Goal: Task Accomplishment & Management: Complete application form

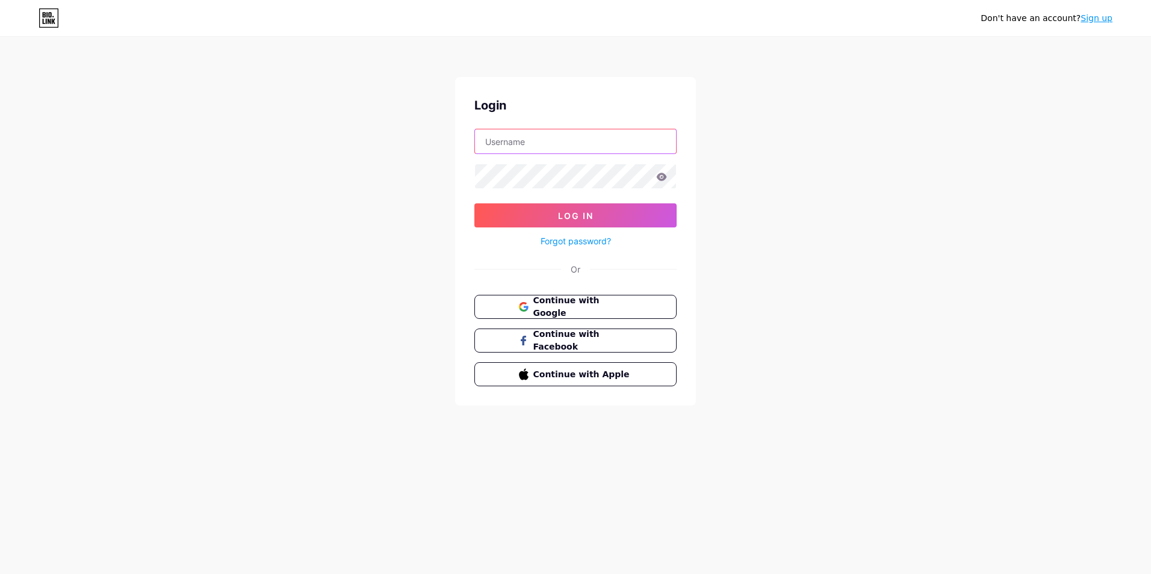
drag, startPoint x: 0, startPoint y: 0, endPoint x: 528, endPoint y: 152, distance: 549.1
click at [528, 152] on input "text" at bounding box center [575, 141] width 201 height 24
click at [484, 137] on input "text" at bounding box center [575, 141] width 201 height 24
click at [537, 305] on span "Continue with Google" at bounding box center [582, 307] width 100 height 26
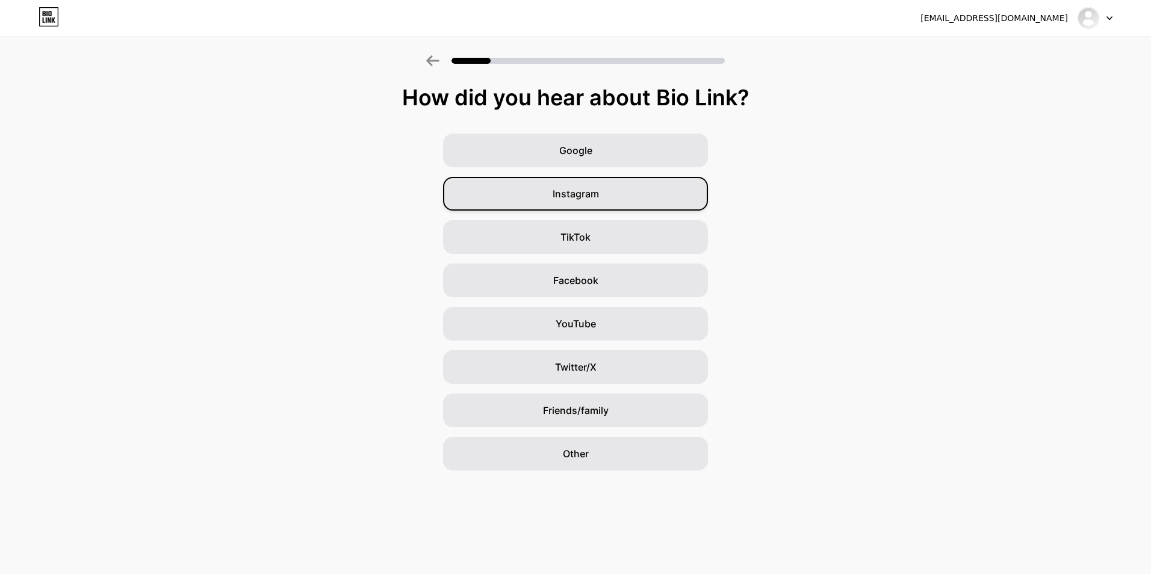
click at [521, 199] on div "Instagram" at bounding box center [575, 194] width 265 height 34
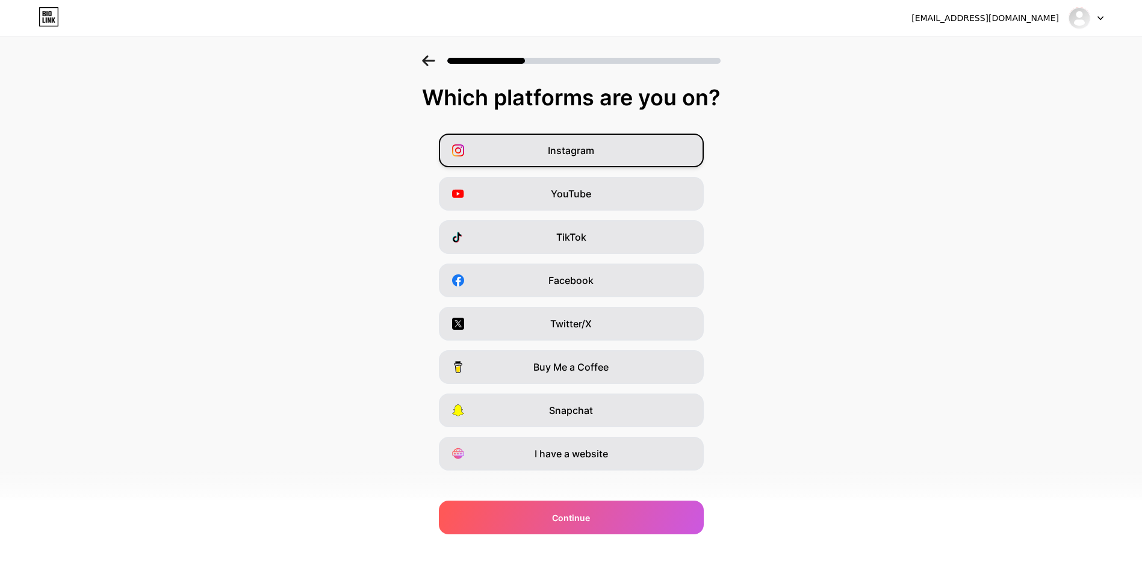
click at [532, 146] on div "Instagram" at bounding box center [571, 151] width 265 height 34
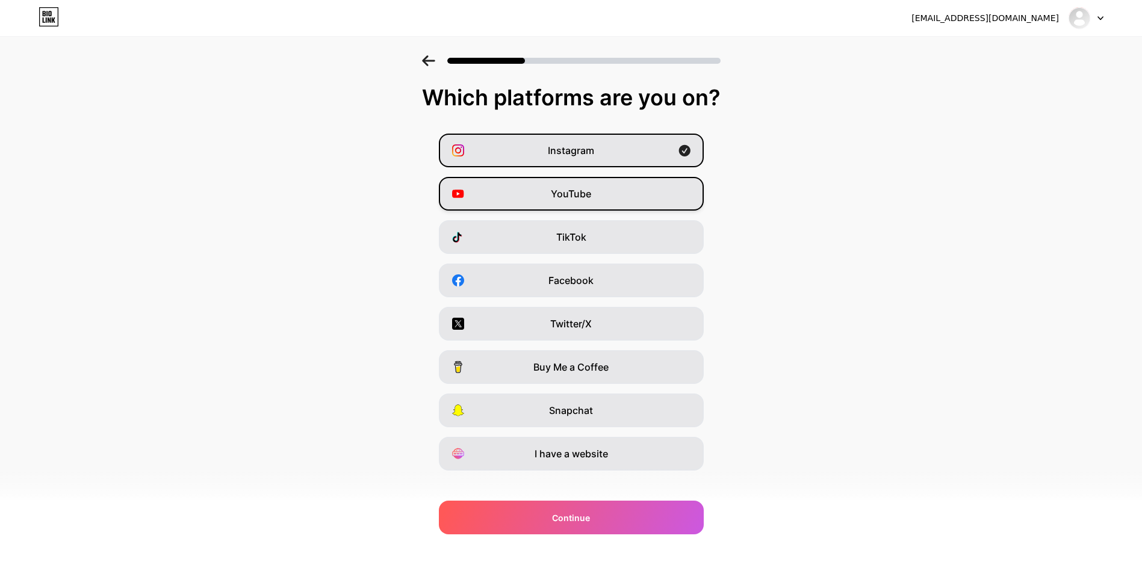
click at [543, 190] on div "YouTube" at bounding box center [571, 194] width 265 height 34
click at [552, 239] on div "TikTok" at bounding box center [571, 237] width 265 height 34
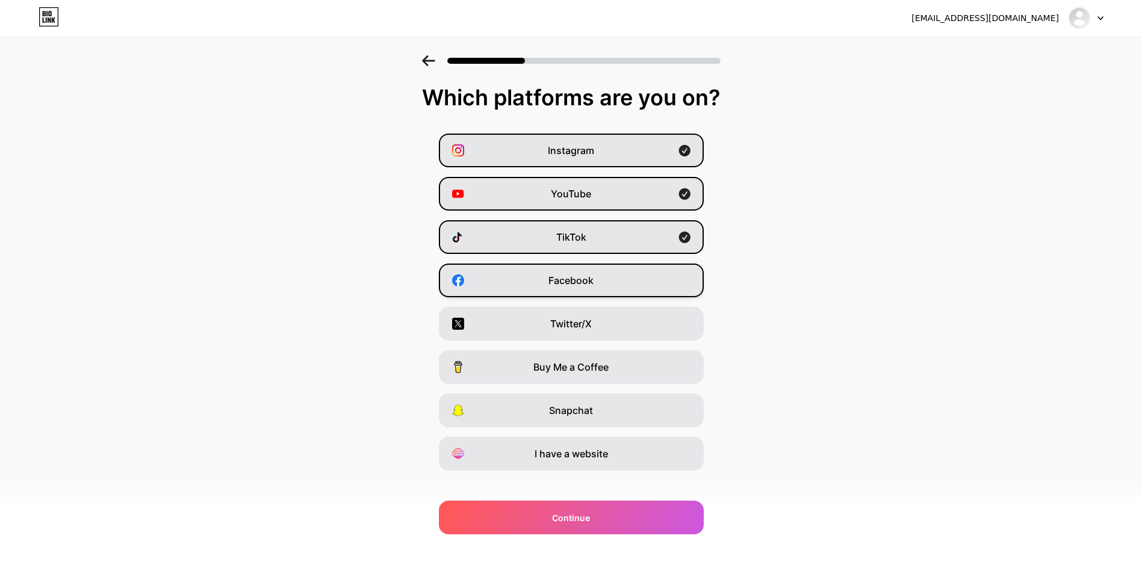
click at [560, 280] on span "Facebook" at bounding box center [570, 280] width 45 height 14
click at [558, 431] on div "Instagram YouTube TikTok Facebook Twitter/X Buy Me a Coffee Snapchat I have a w…" at bounding box center [570, 302] width 1129 height 337
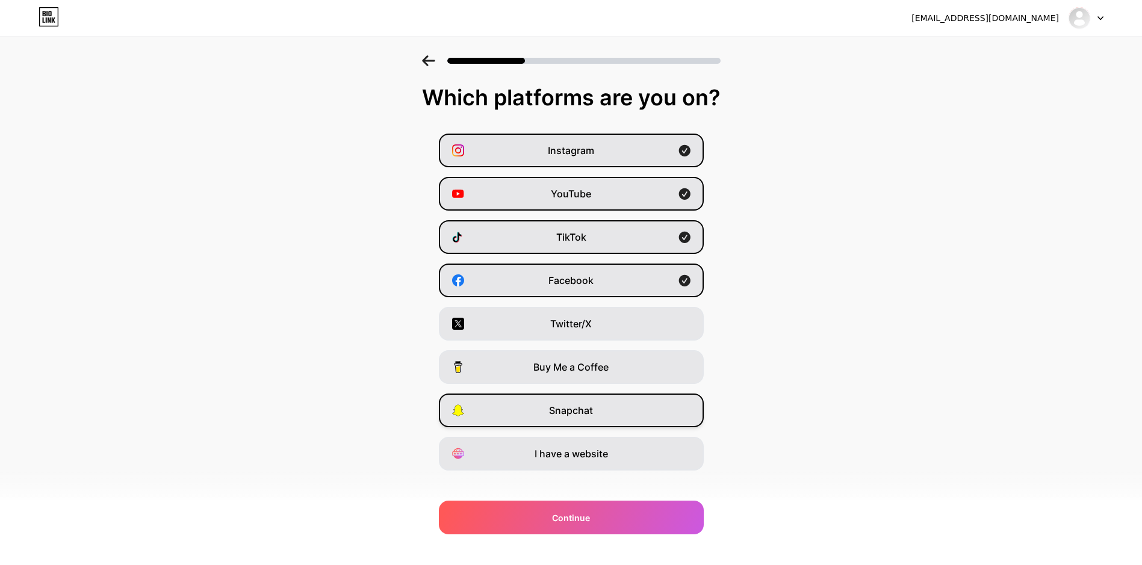
click at [558, 425] on div "Snapchat" at bounding box center [571, 411] width 265 height 34
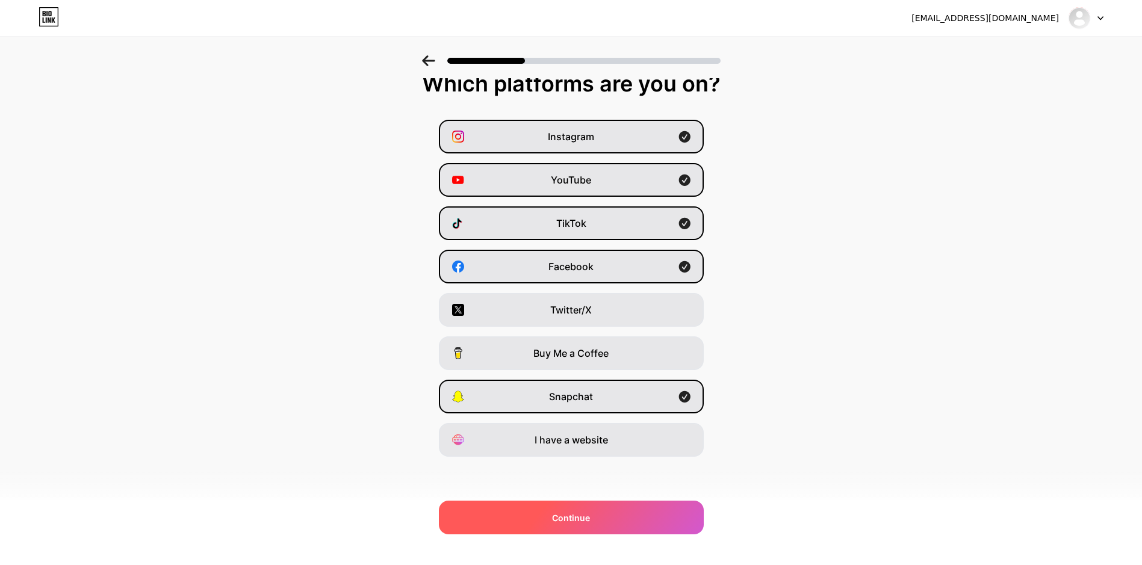
click at [554, 525] on div "Continue" at bounding box center [571, 518] width 265 height 34
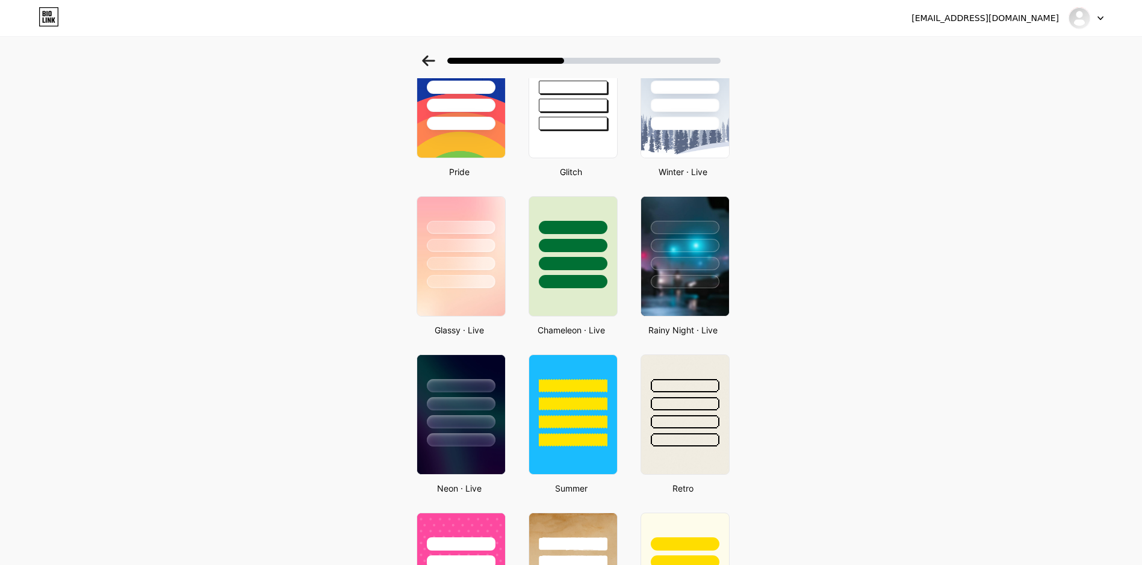
scroll to position [301, 0]
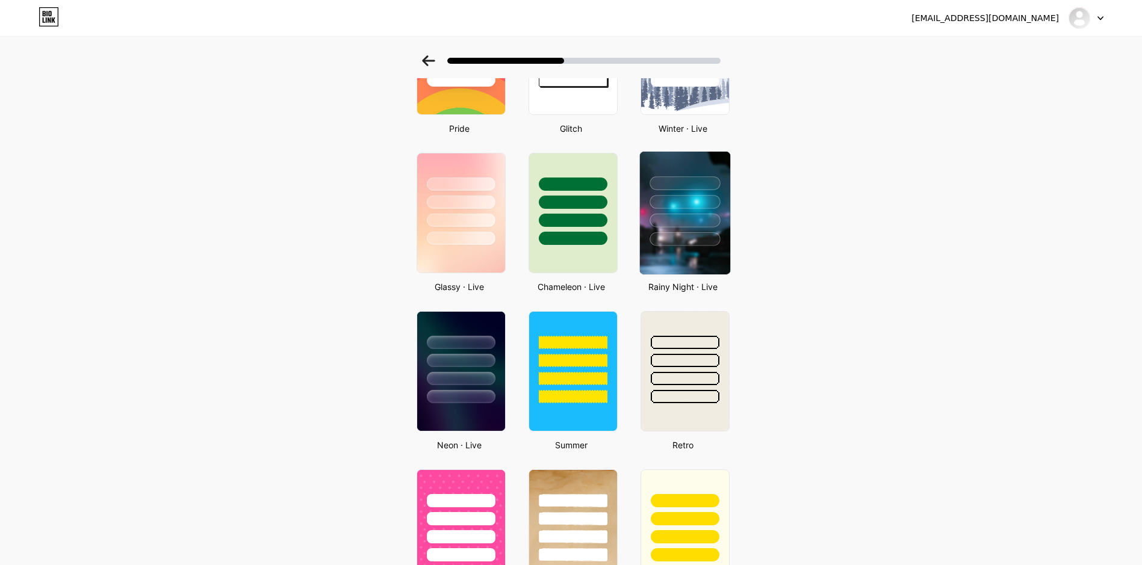
click at [690, 238] on div at bounding box center [684, 239] width 70 height 14
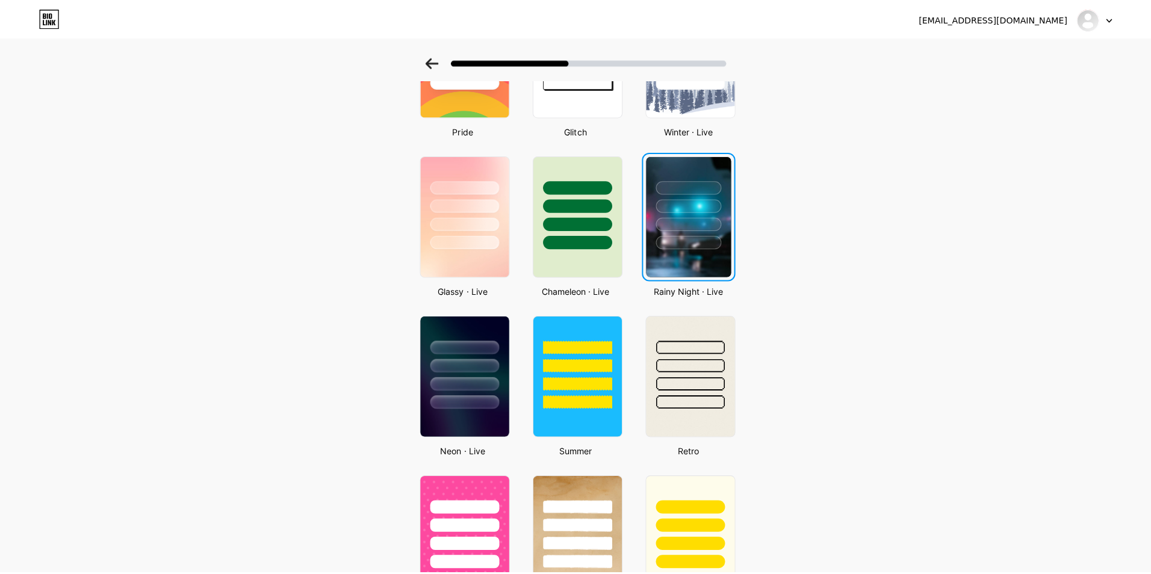
scroll to position [0, 0]
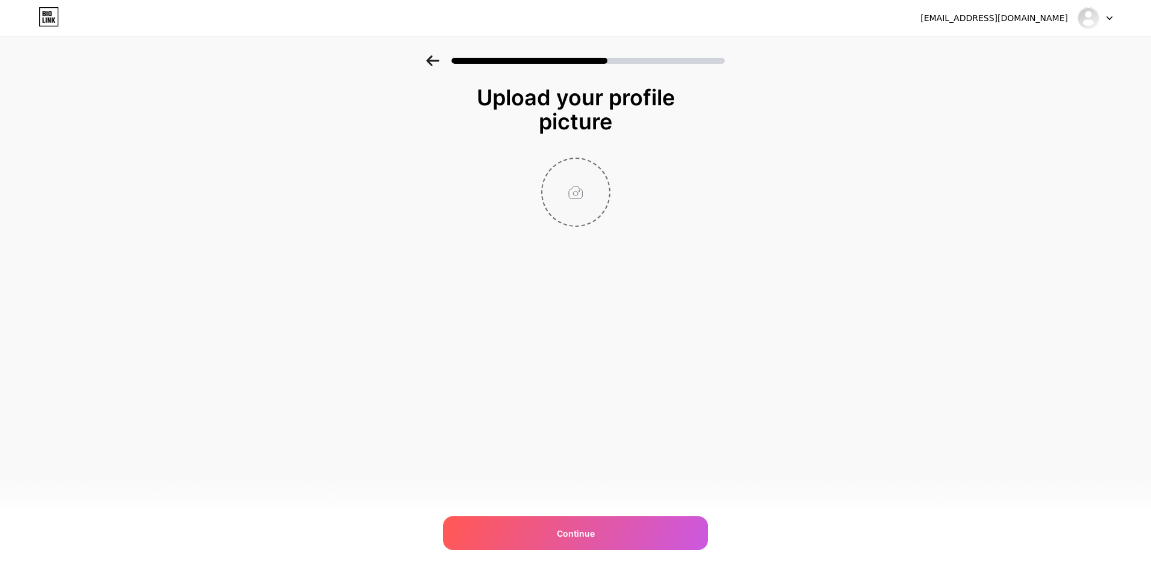
click at [570, 196] on input "file" at bounding box center [575, 192] width 67 height 67
type input "C:\fakepath\m.JPG"
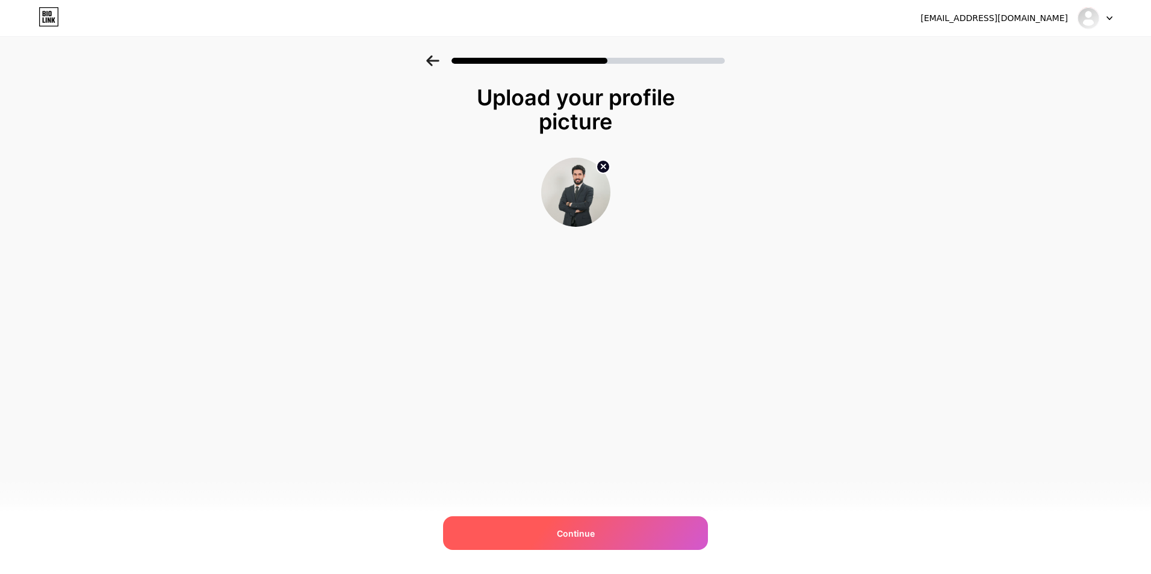
click at [572, 522] on div "Continue" at bounding box center [575, 533] width 265 height 34
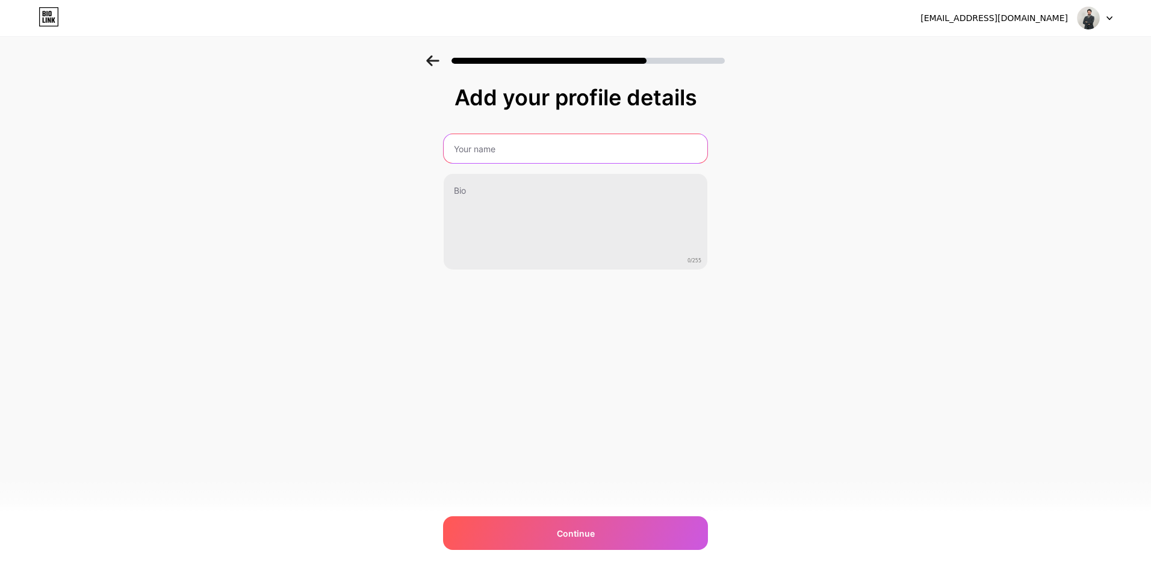
click at [489, 155] on input "text" at bounding box center [575, 148] width 264 height 29
type input "[PERSON_NAME]"
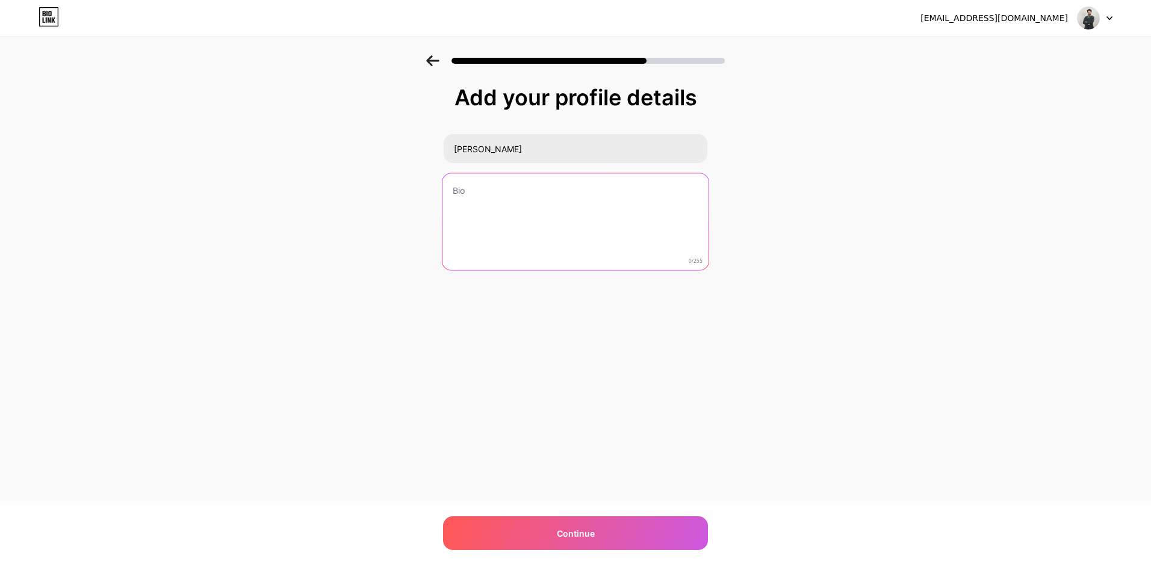
click at [493, 193] on textarea at bounding box center [575, 222] width 266 height 98
type textarea "m"
click at [462, 197] on textarea at bounding box center [575, 222] width 264 height 97
click at [494, 191] on textarea at bounding box center [575, 222] width 266 height 98
click at [544, 188] on textarea at bounding box center [575, 222] width 266 height 98
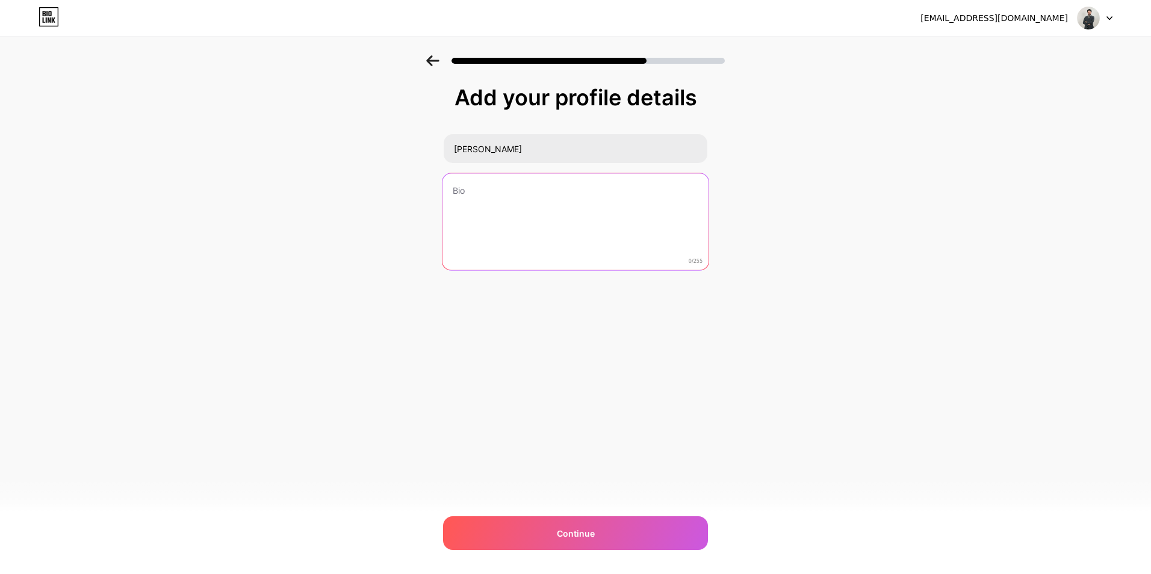
paste textarea "فێركرنا تە ئەركێ منە"
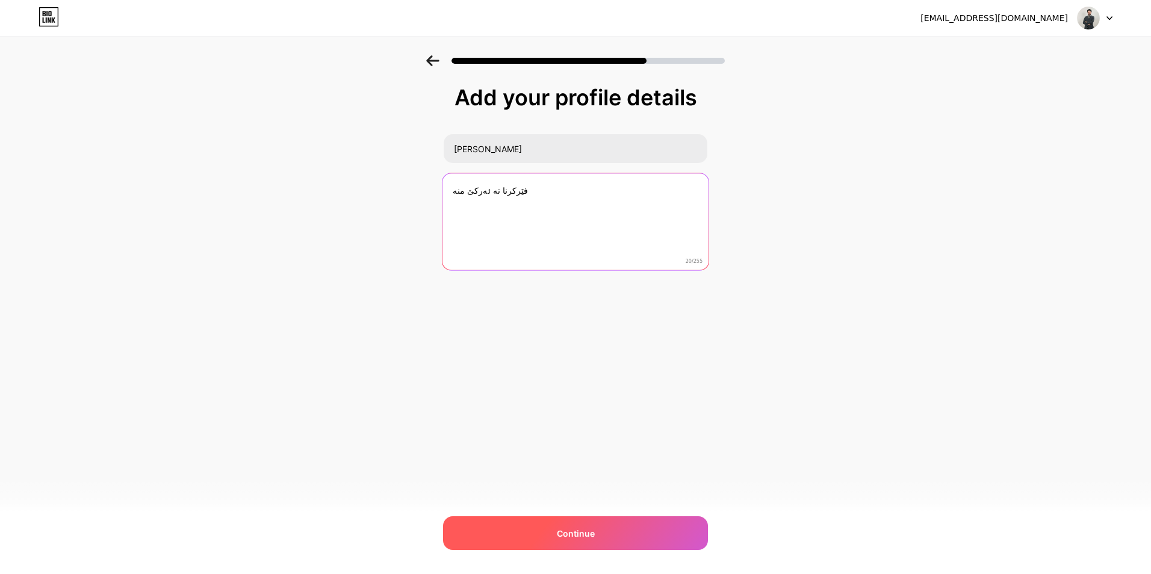
type textarea "فێركرنا تە ئەركێ منە"
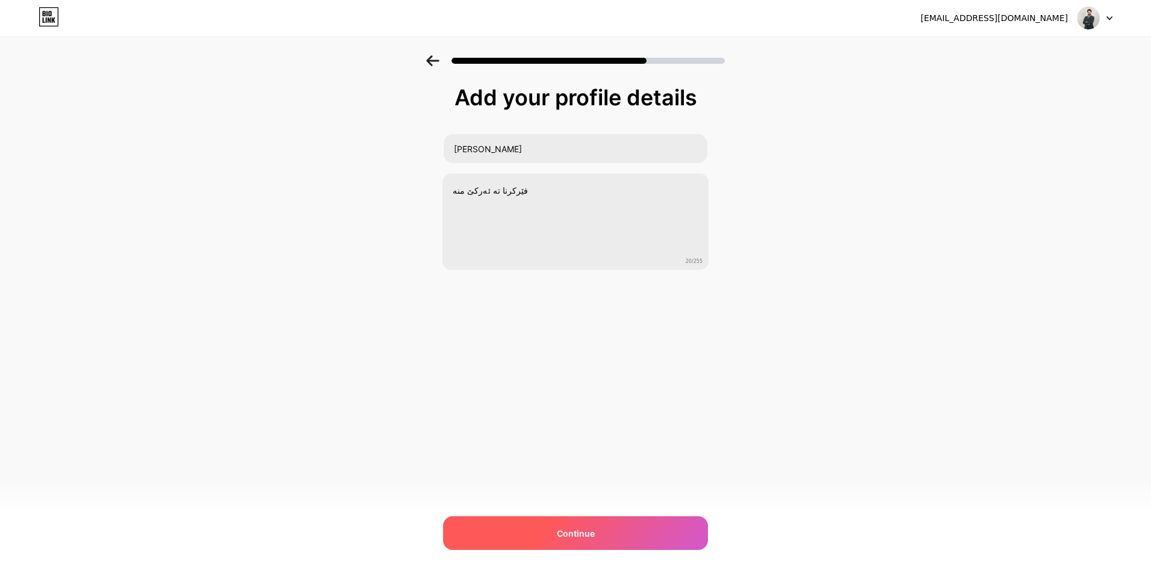
click at [590, 537] on span "Continue" at bounding box center [576, 533] width 38 height 13
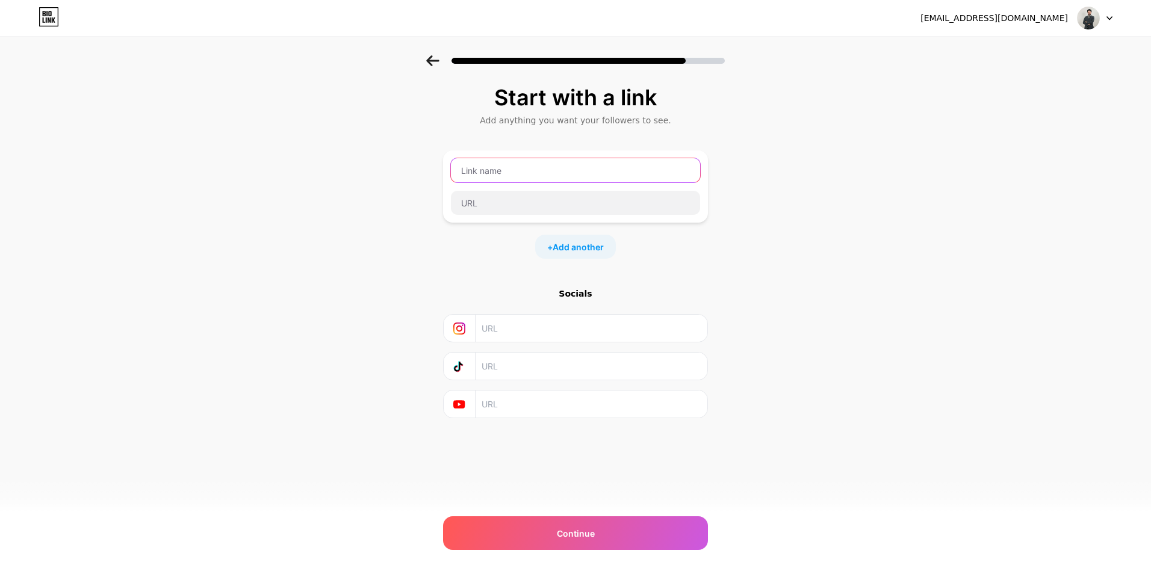
click at [502, 168] on input "text" at bounding box center [575, 170] width 249 height 24
type input "ة"
type input "[PERSON_NAME]"
drag, startPoint x: 539, startPoint y: 175, endPoint x: 410, endPoint y: 176, distance: 129.4
click at [410, 176] on div "Start with a link Add anything you want your followers to see. [PERSON_NAME] + …" at bounding box center [575, 266] width 1151 height 423
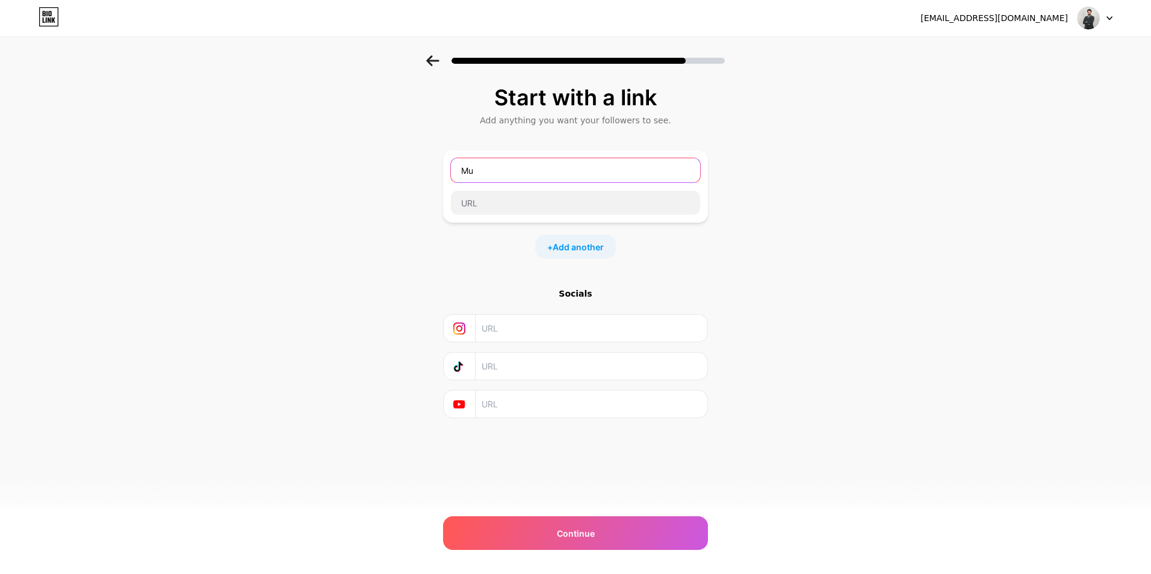
type input "M"
click at [521, 333] on input "text" at bounding box center [590, 328] width 218 height 27
click at [648, 183] on div at bounding box center [575, 187] width 250 height 58
click at [522, 329] on input "text" at bounding box center [590, 328] width 218 height 27
paste input "[URL][DOMAIN_NAME]"
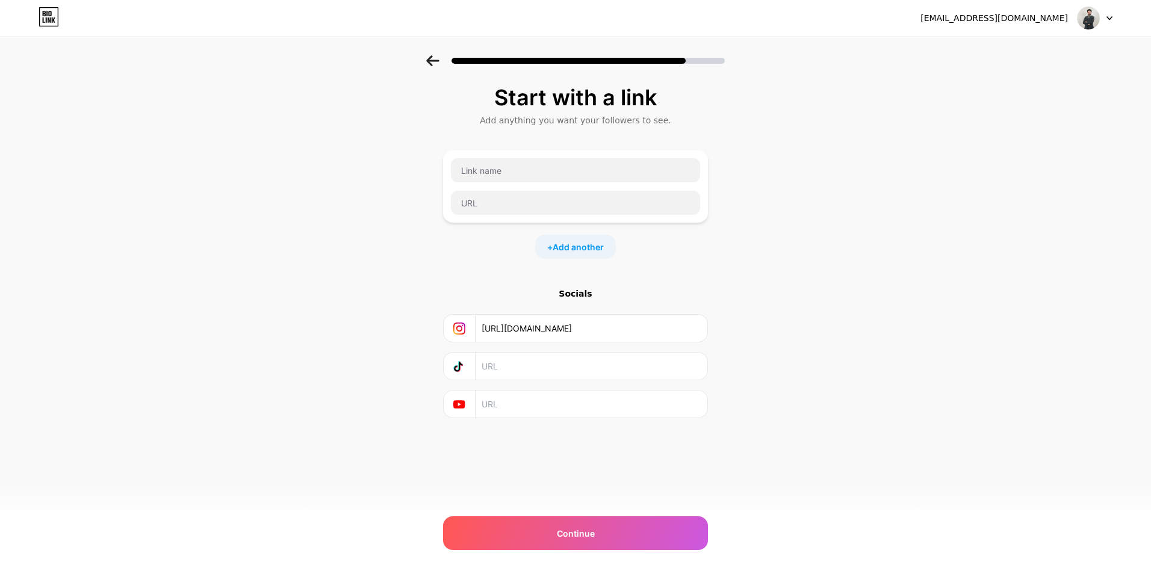
scroll to position [0, 272]
type input "[URL][DOMAIN_NAME]"
click at [571, 250] on span "Add another" at bounding box center [577, 247] width 51 height 13
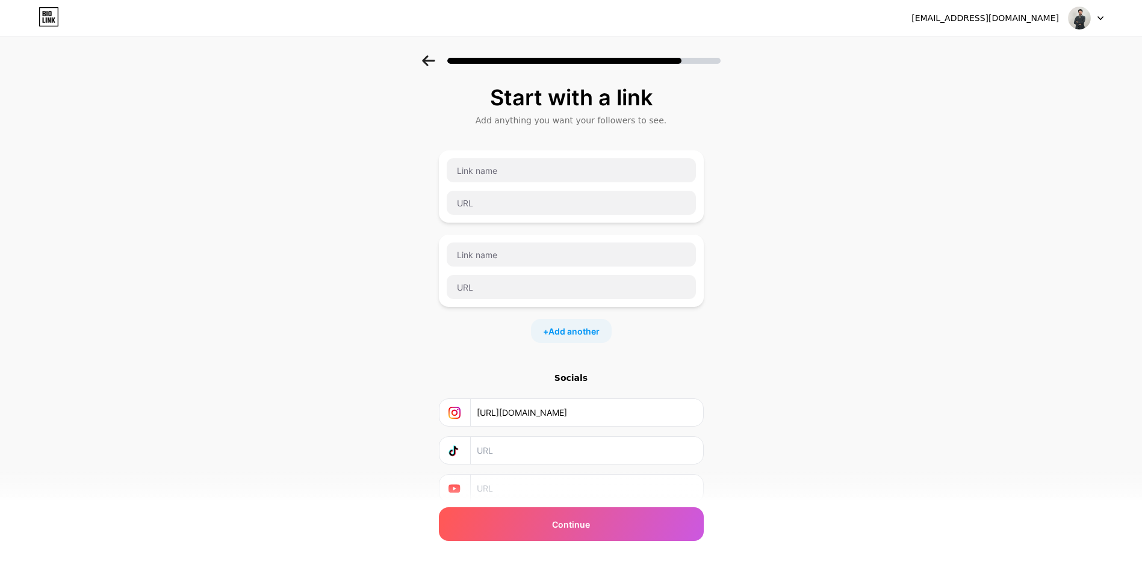
scroll to position [46, 0]
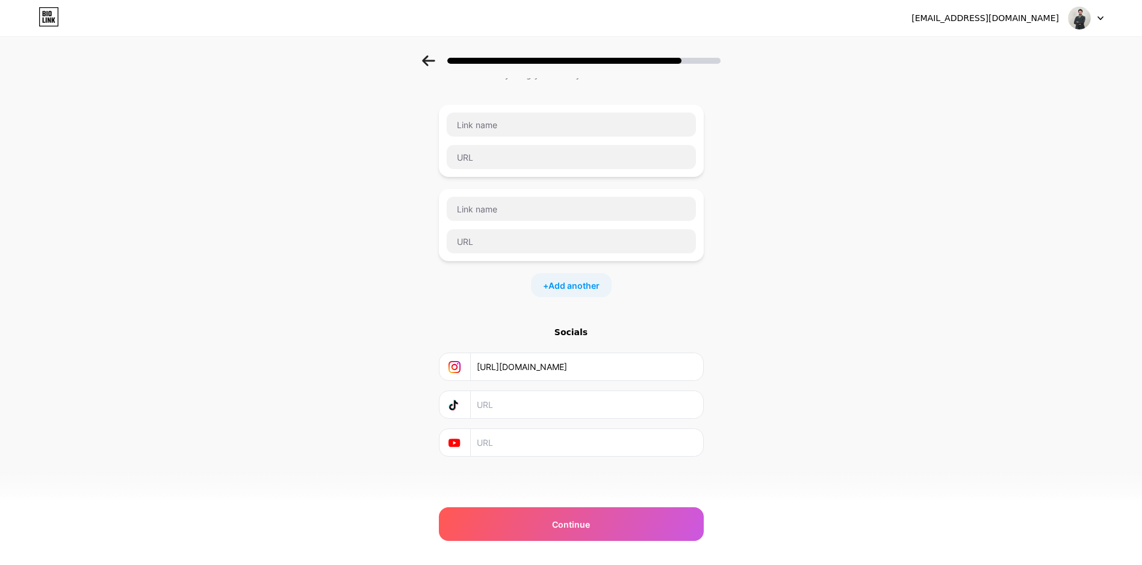
drag, startPoint x: 545, startPoint y: 228, endPoint x: 440, endPoint y: 216, distance: 104.8
click at [440, 216] on div "Start with a link Add anything you want your followers to see. + Add another So…" at bounding box center [571, 263] width 1142 height 507
click at [450, 219] on div at bounding box center [571, 225] width 265 height 72
click at [514, 475] on div "Start with a link Add anything you want your followers to see. + Add another So…" at bounding box center [571, 278] width 265 height 477
click at [435, 58] on icon at bounding box center [428, 60] width 13 height 11
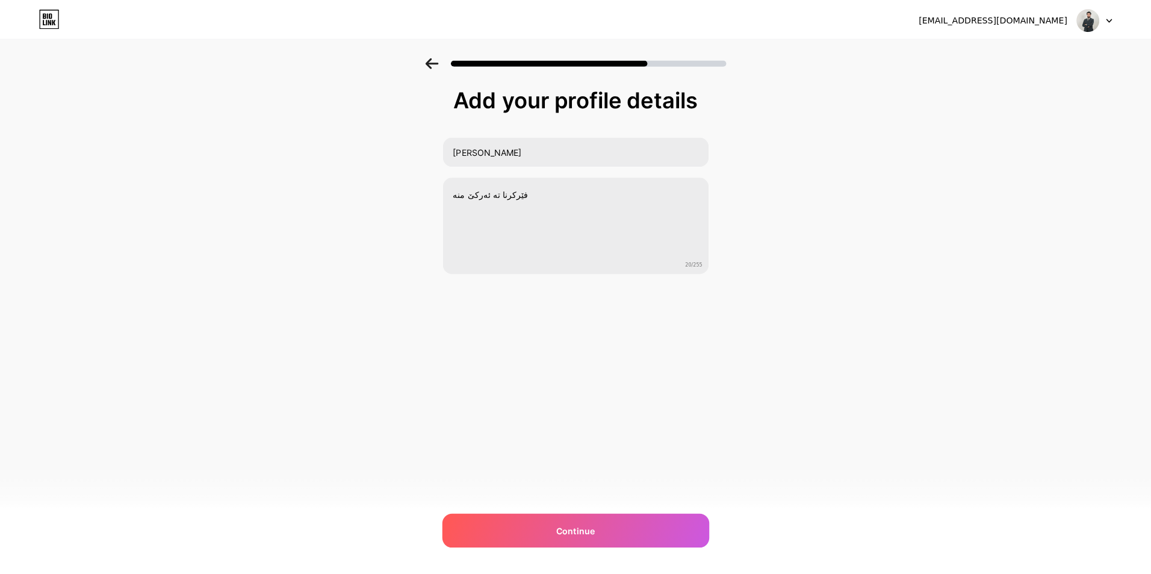
scroll to position [0, 0]
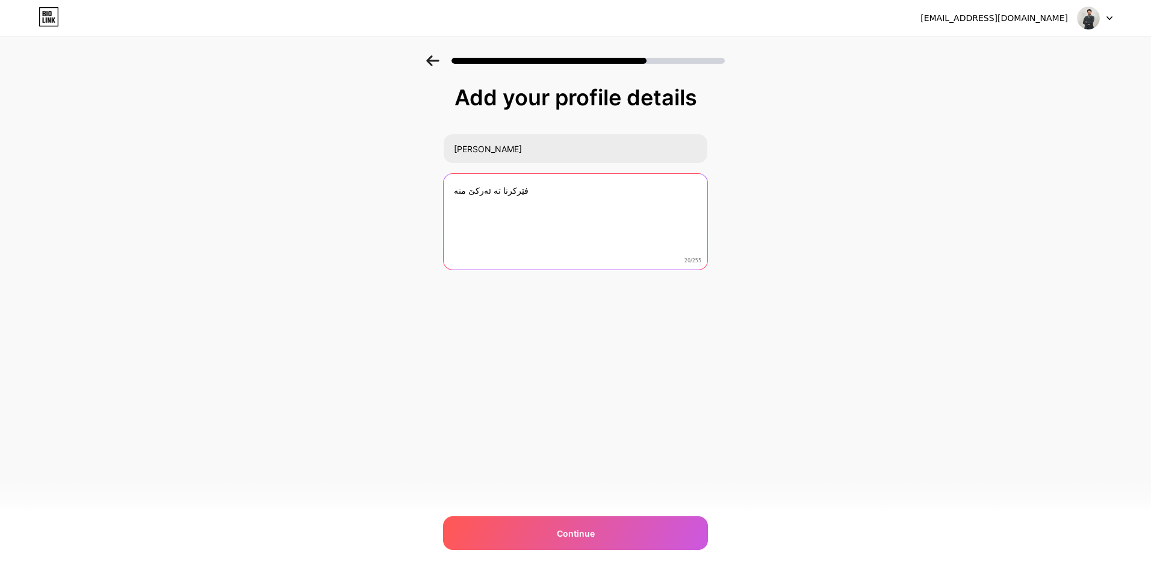
click at [503, 208] on textarea "فێركرنا تە ئەركێ منە" at bounding box center [575, 222] width 264 height 97
paste textarea "إِنَّهُ هُوَ السَّمِيعُ الْعَلِيمُ خودێ مەزن بینەر و زانای"
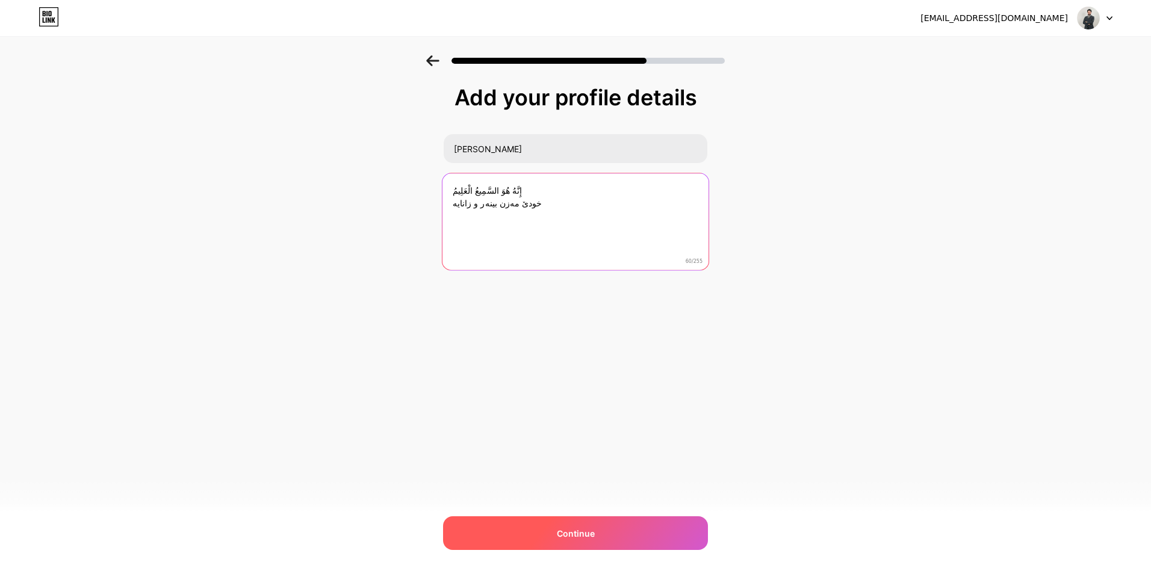
type textarea "إِنَّهُ هُوَ السَّمِيعُ الْعَلِيمُ خودێ مەزن بینەر و زانایە"
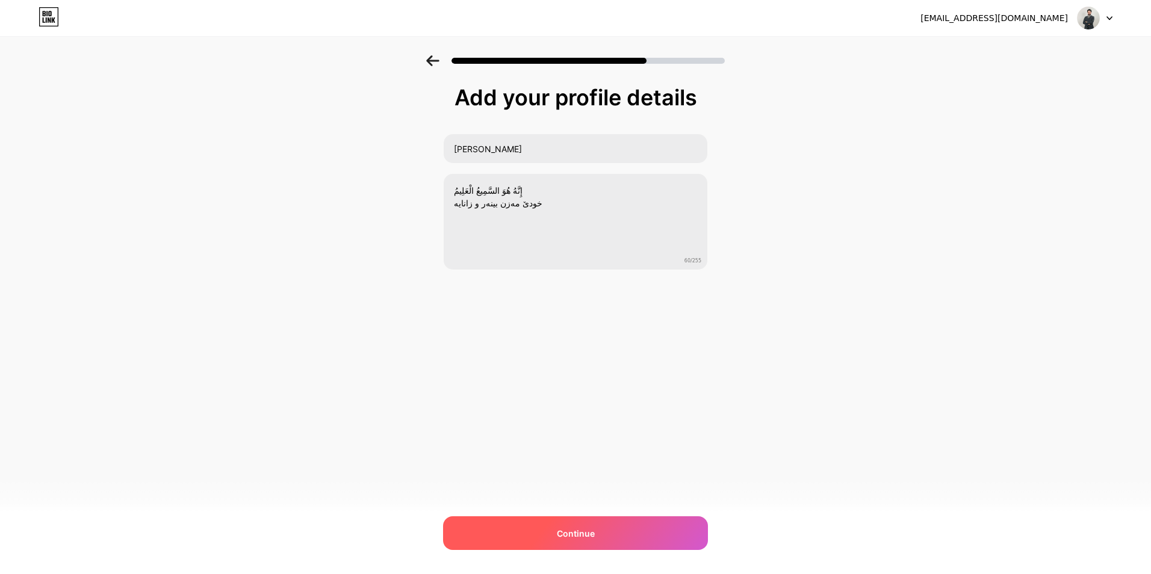
click at [586, 531] on span "Continue" at bounding box center [576, 533] width 38 height 13
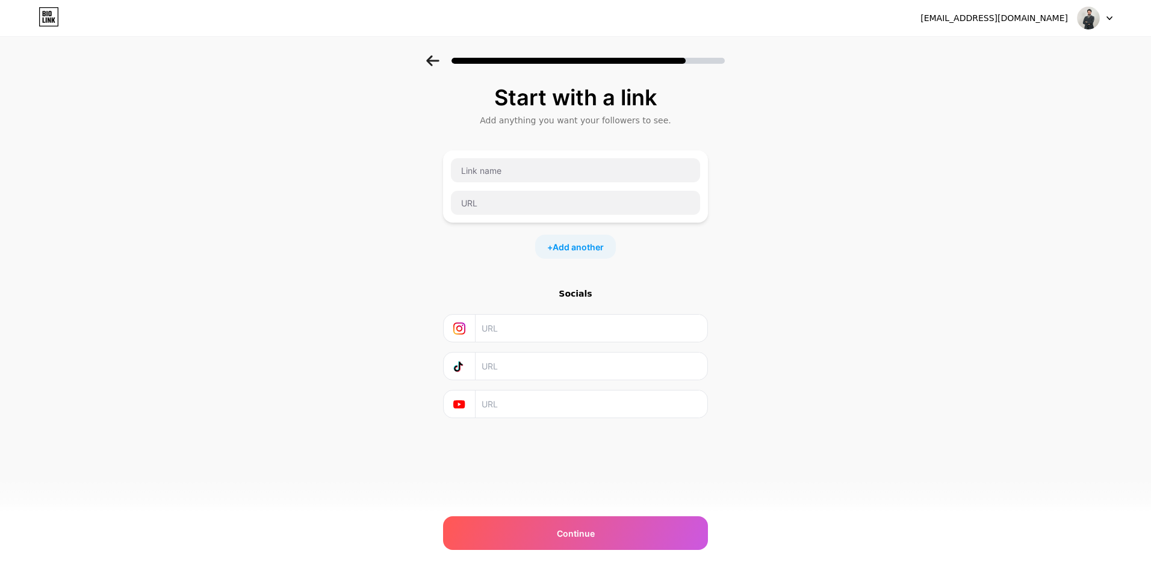
click at [725, 259] on div "Start with a link Add anything you want your followers to see. + Add another So…" at bounding box center [575, 266] width 1151 height 423
click at [497, 334] on input "text" at bounding box center [590, 328] width 218 height 27
paste input "[URL][DOMAIN_NAME]"
type input "[URL][DOMAIN_NAME]"
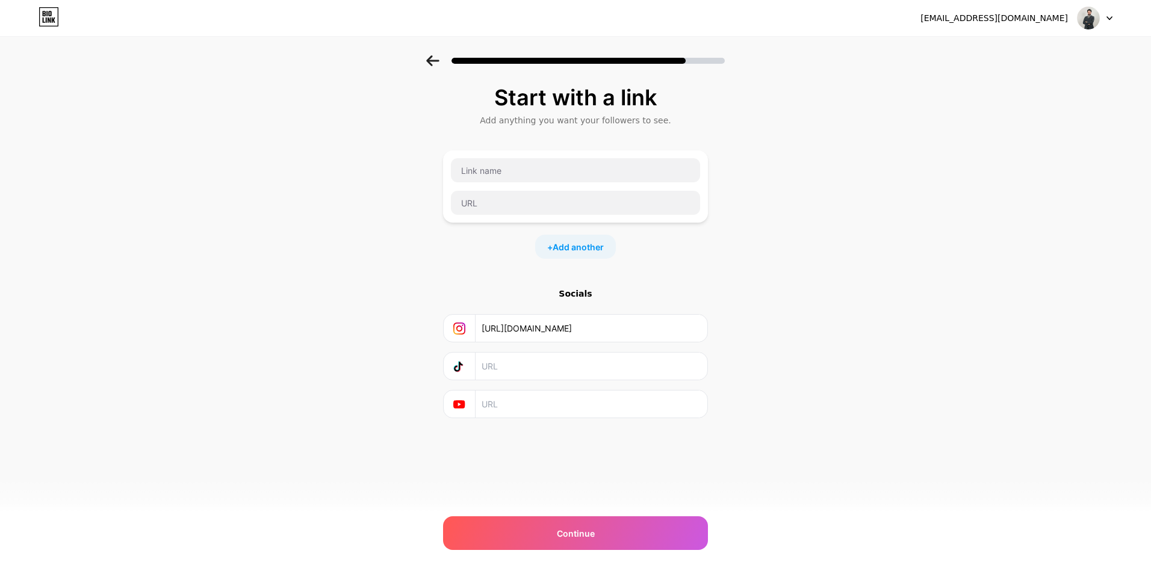
scroll to position [0, 0]
drag, startPoint x: 398, startPoint y: 300, endPoint x: 442, endPoint y: 350, distance: 66.5
click at [398, 300] on div "Start with a link Add anything you want your followers to see. + Add another So…" at bounding box center [575, 266] width 1151 height 423
click at [489, 365] on input "text" at bounding box center [590, 366] width 218 height 27
paste input "[URL][DOMAIN_NAME]"
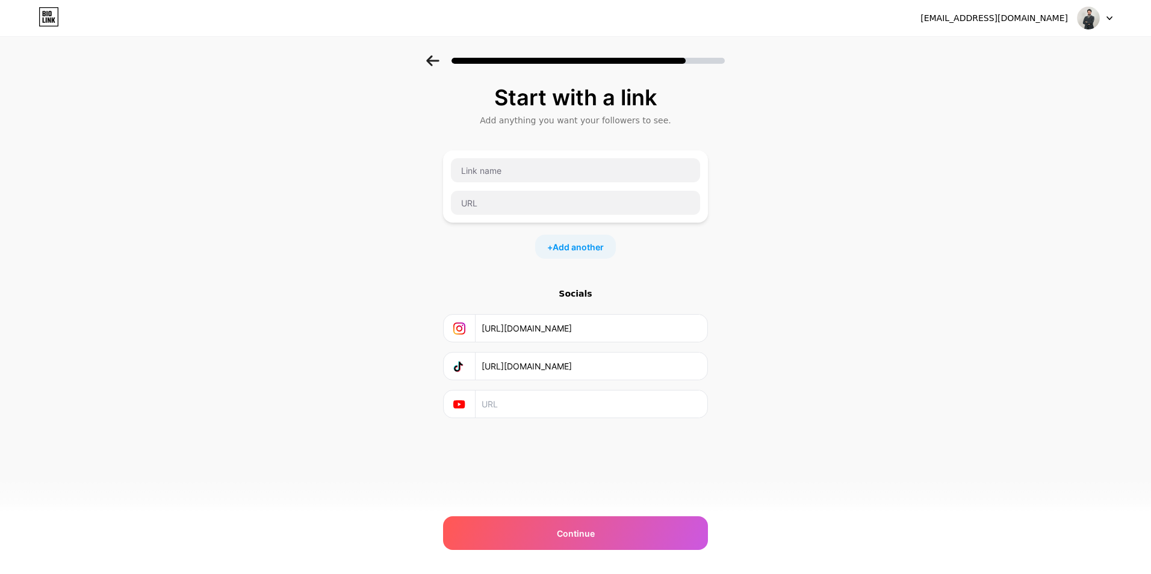
scroll to position [0, 93]
type input "[URL][DOMAIN_NAME]"
click at [507, 175] on input "text" at bounding box center [575, 170] width 249 height 24
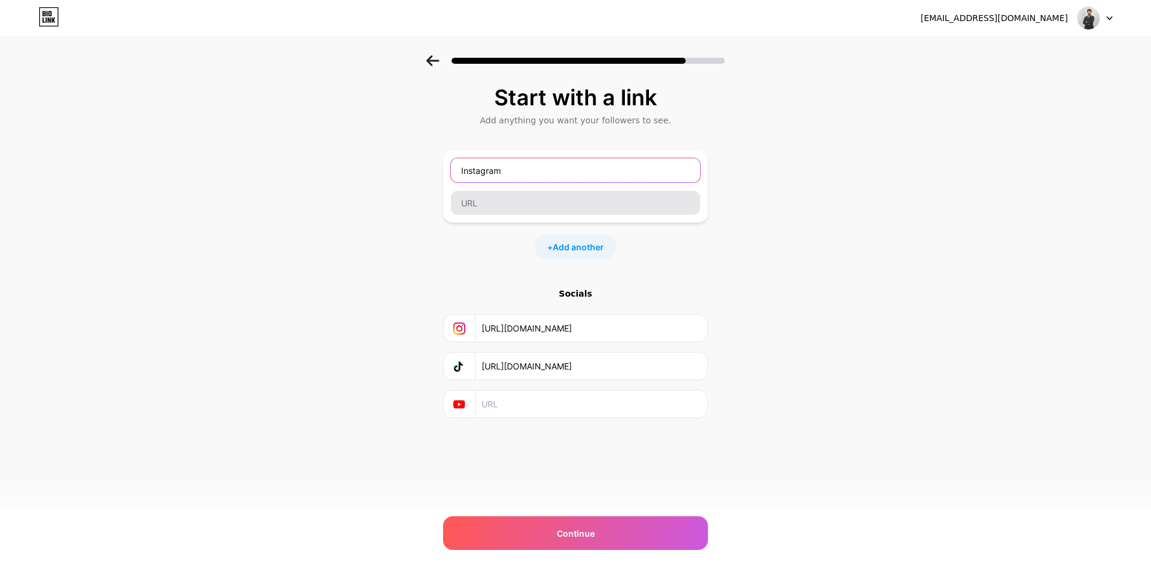
type input "Instagram"
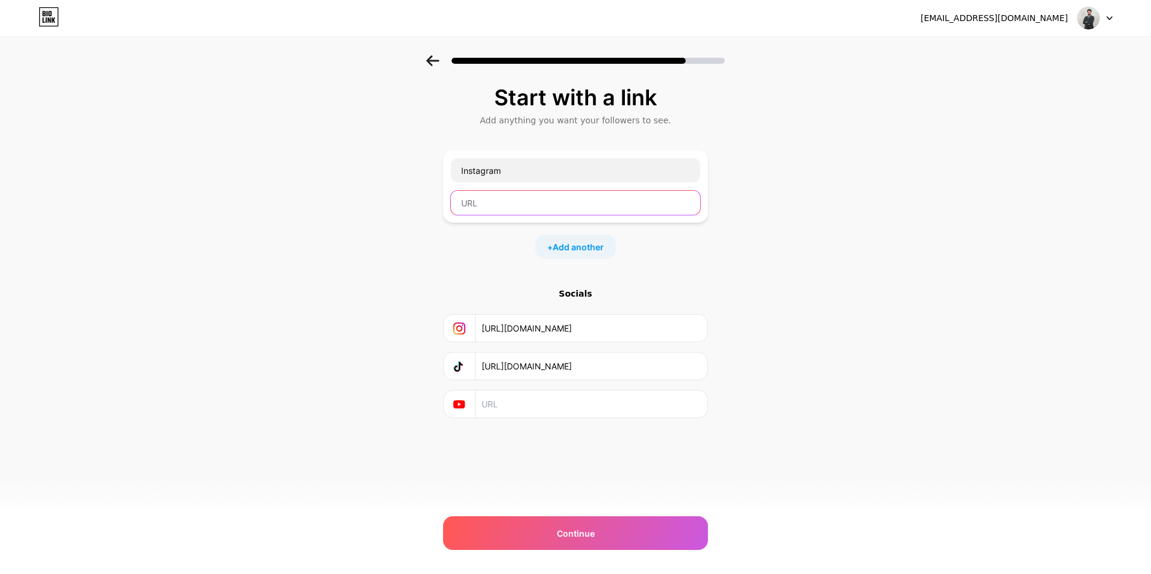
click at [505, 207] on input "text" at bounding box center [575, 203] width 249 height 24
click at [530, 324] on input "[URL][DOMAIN_NAME]" at bounding box center [590, 328] width 218 height 27
click at [483, 199] on input "text" at bounding box center [575, 203] width 249 height 24
paste input "[URL][DOMAIN_NAME]"
drag, startPoint x: 494, startPoint y: 208, endPoint x: 389, endPoint y: 206, distance: 105.3
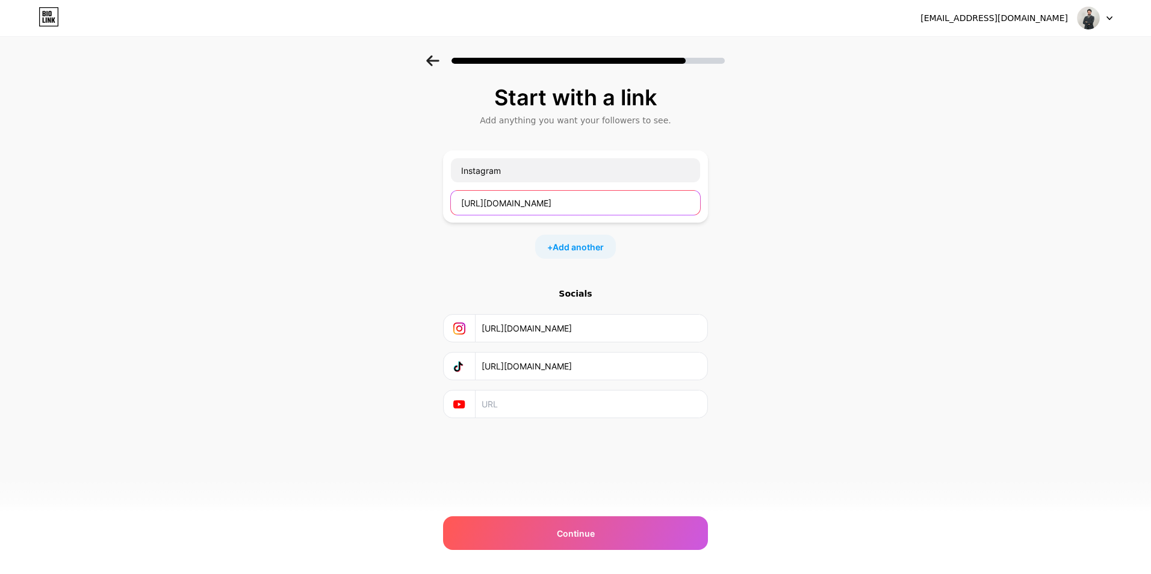
click at [389, 206] on div "Start with a link Add anything you want your followers to see. Instagram [URL][…" at bounding box center [575, 266] width 1151 height 423
type input "[URL][DOMAIN_NAME]"
click at [522, 231] on div "Instagram [URL][DOMAIN_NAME] + Add another" at bounding box center [575, 204] width 265 height 108
click at [547, 246] on div "+ Add another" at bounding box center [575, 247] width 81 height 24
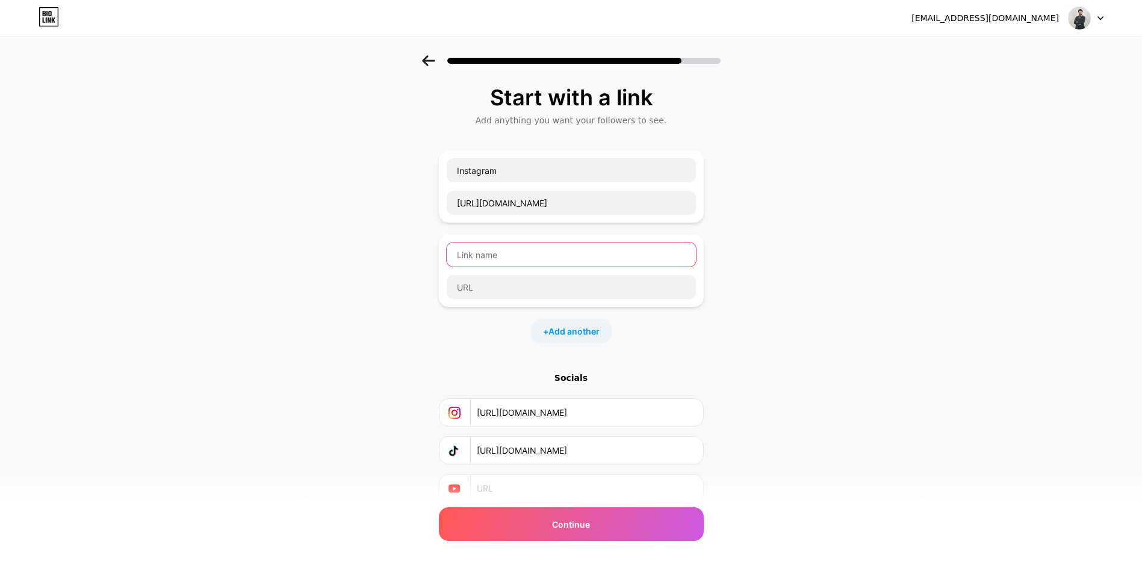
click at [490, 255] on input "text" at bounding box center [570, 255] width 249 height 24
type input "Tiktok"
click at [527, 457] on input "[URL][DOMAIN_NAME]" at bounding box center [586, 450] width 218 height 27
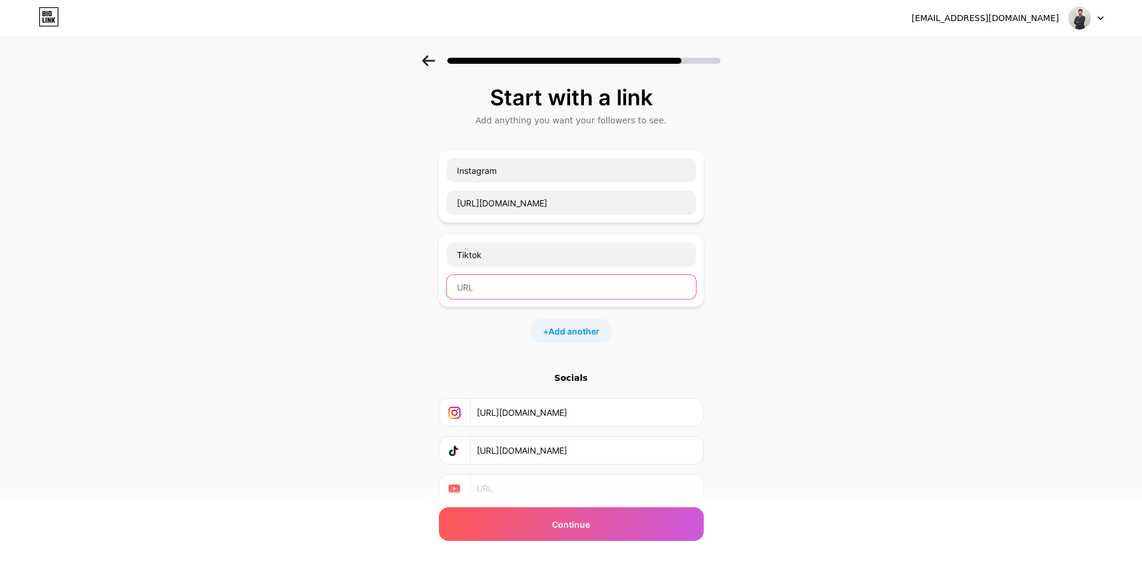
click at [488, 290] on input "text" at bounding box center [570, 287] width 249 height 24
paste input "[URL][DOMAIN_NAME]"
type input "[URL][DOMAIN_NAME]"
click at [550, 330] on div "+ Add another" at bounding box center [571, 331] width 81 height 24
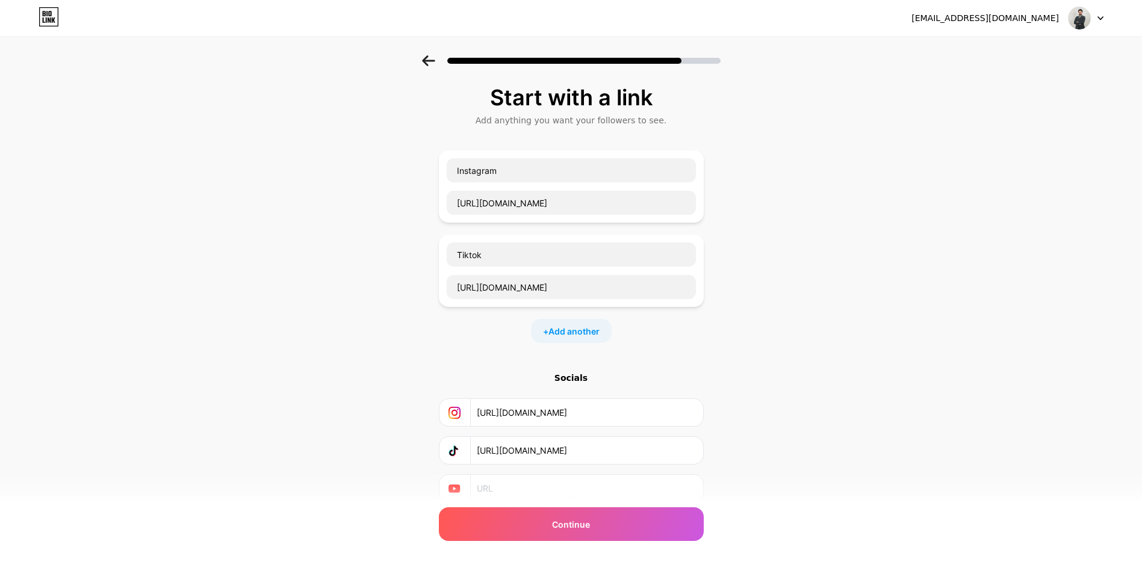
scroll to position [0, 0]
click at [489, 345] on input "text" at bounding box center [570, 339] width 249 height 24
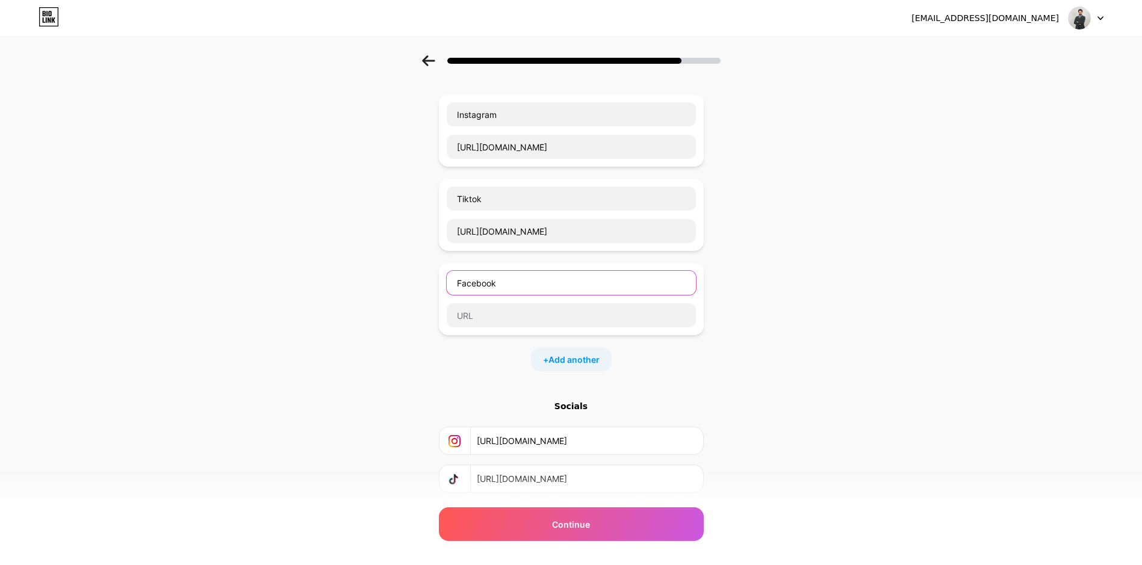
scroll to position [130, 0]
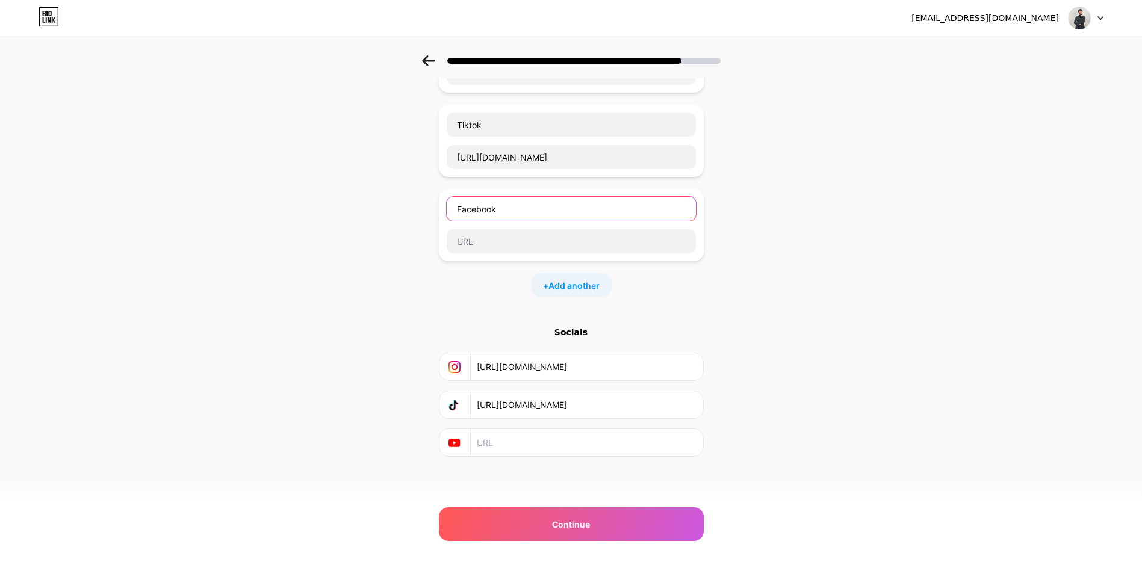
type input "Facebook"
click at [474, 245] on input "text" at bounding box center [570, 241] width 249 height 24
paste input "[URL][DOMAIN_NAME]"
type input "[URL][DOMAIN_NAME]"
click at [576, 288] on span "Add another" at bounding box center [573, 285] width 51 height 13
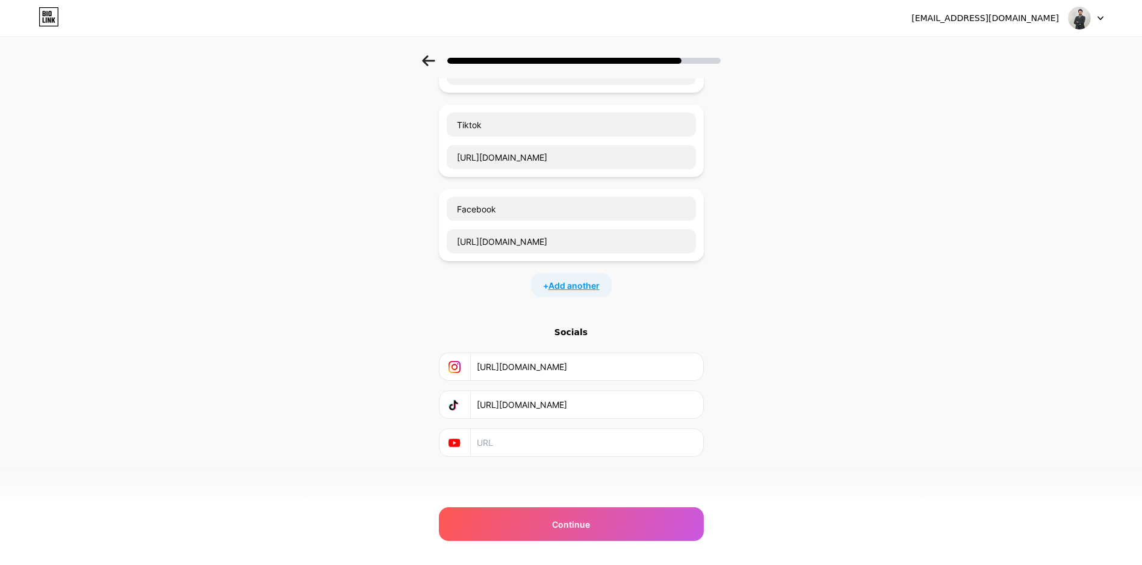
scroll to position [0, 0]
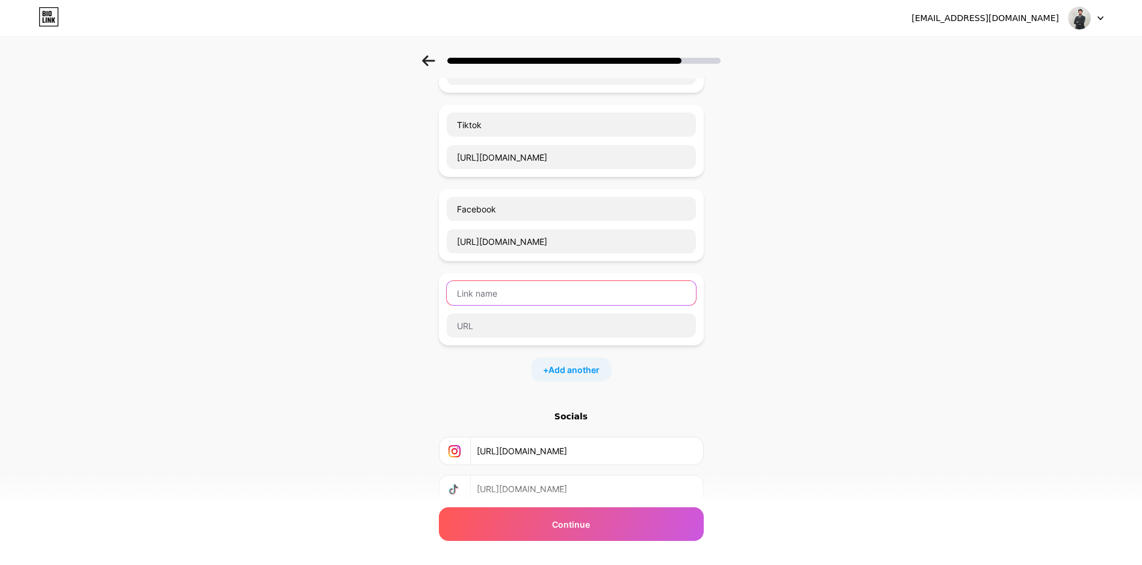
click at [486, 289] on input "text" at bounding box center [570, 293] width 249 height 24
type input "Youtube"
click at [484, 323] on input "text" at bounding box center [570, 326] width 249 height 24
paste input "[URL][DOMAIN_NAME]"
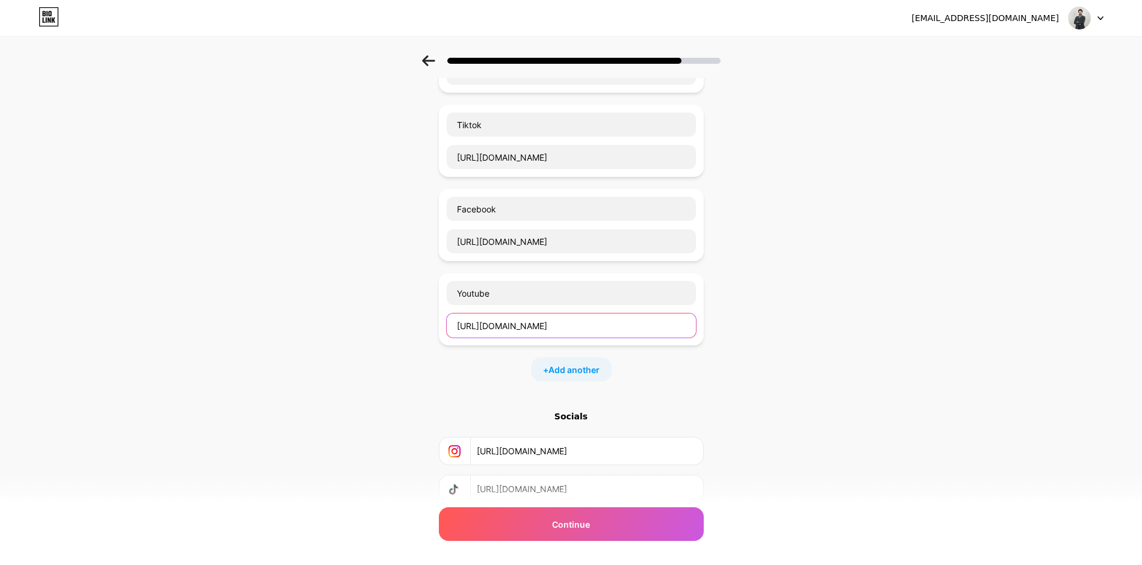
type input "[URL][DOMAIN_NAME]"
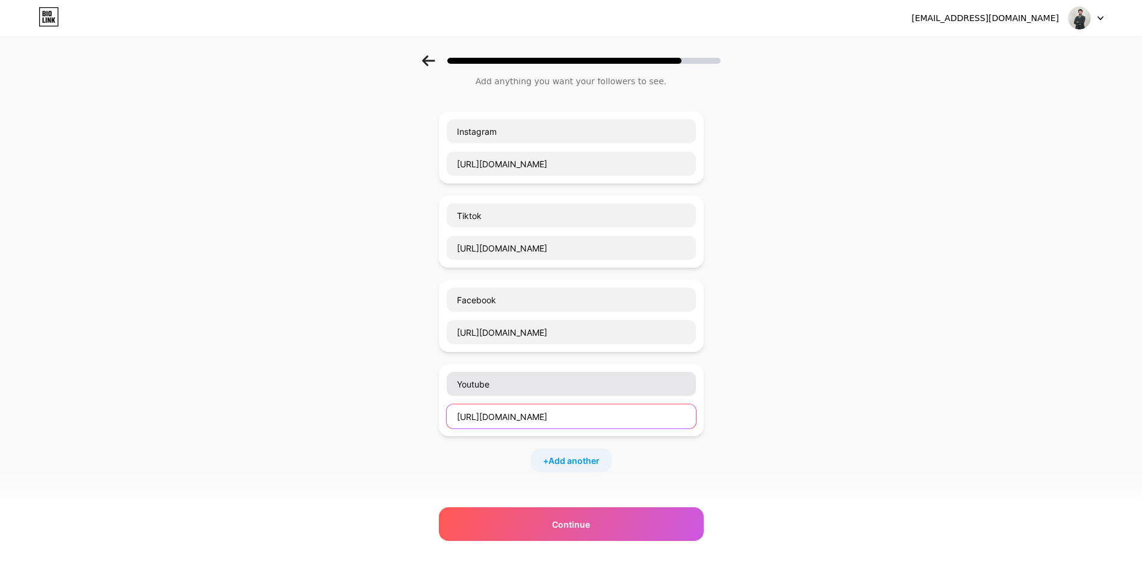
scroll to position [60, 0]
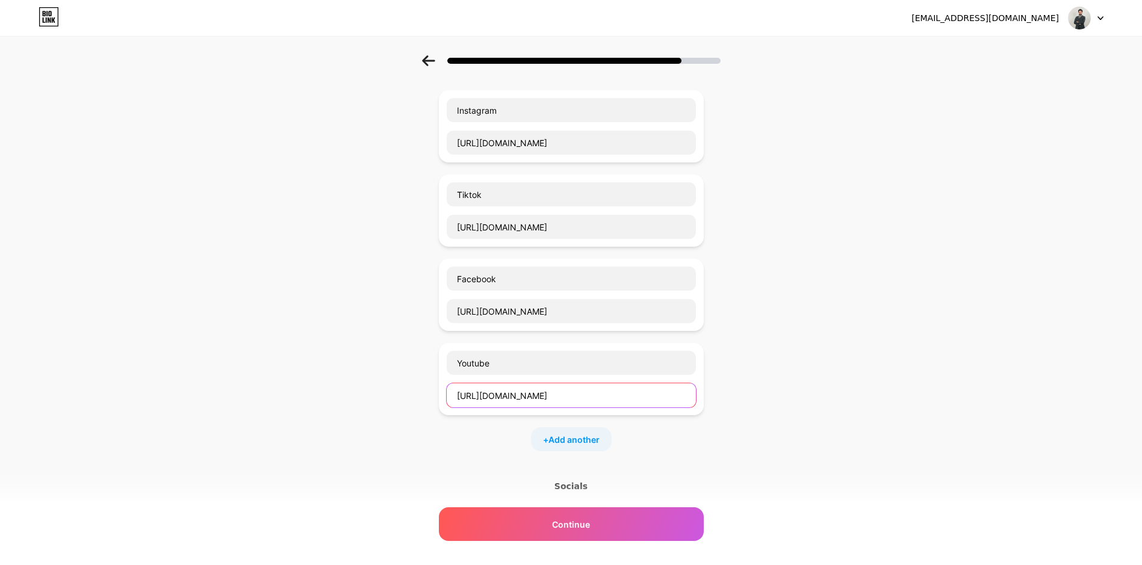
click at [526, 397] on input "[URL][DOMAIN_NAME]" at bounding box center [570, 395] width 249 height 24
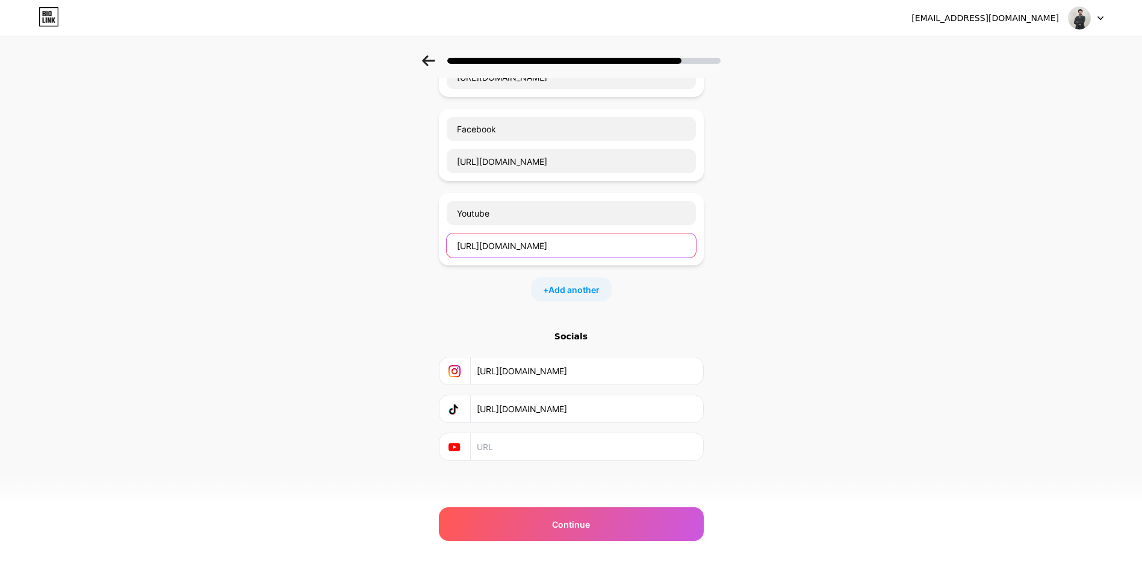
scroll to position [214, 0]
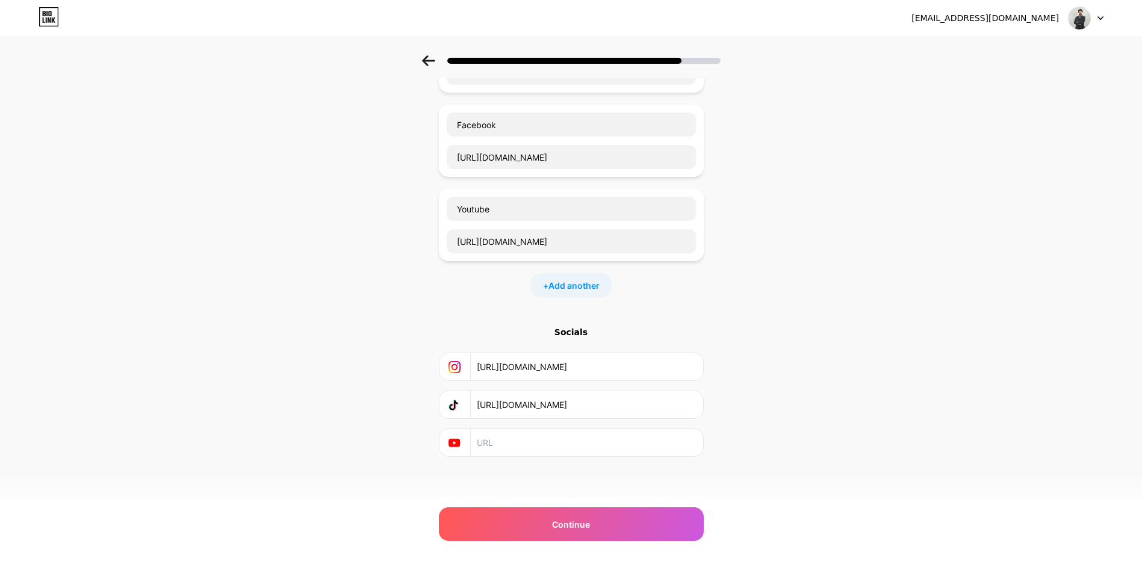
click at [521, 442] on input "text" at bounding box center [586, 442] width 218 height 27
paste input "[URL][DOMAIN_NAME]"
type input "[URL][DOMAIN_NAME]"
click at [545, 521] on div "Continue" at bounding box center [571, 524] width 265 height 34
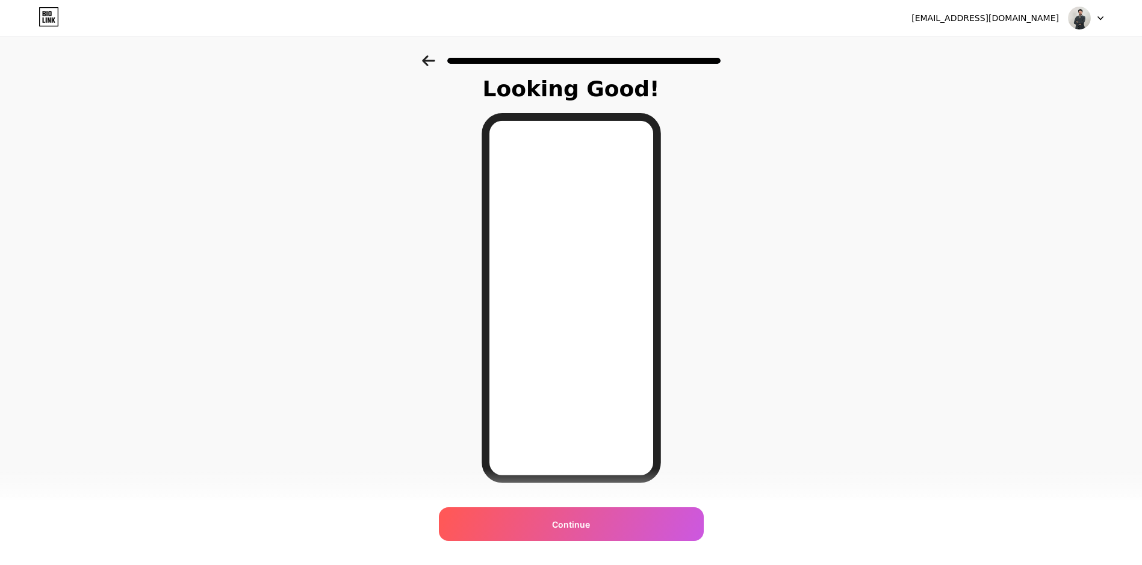
scroll to position [40, 0]
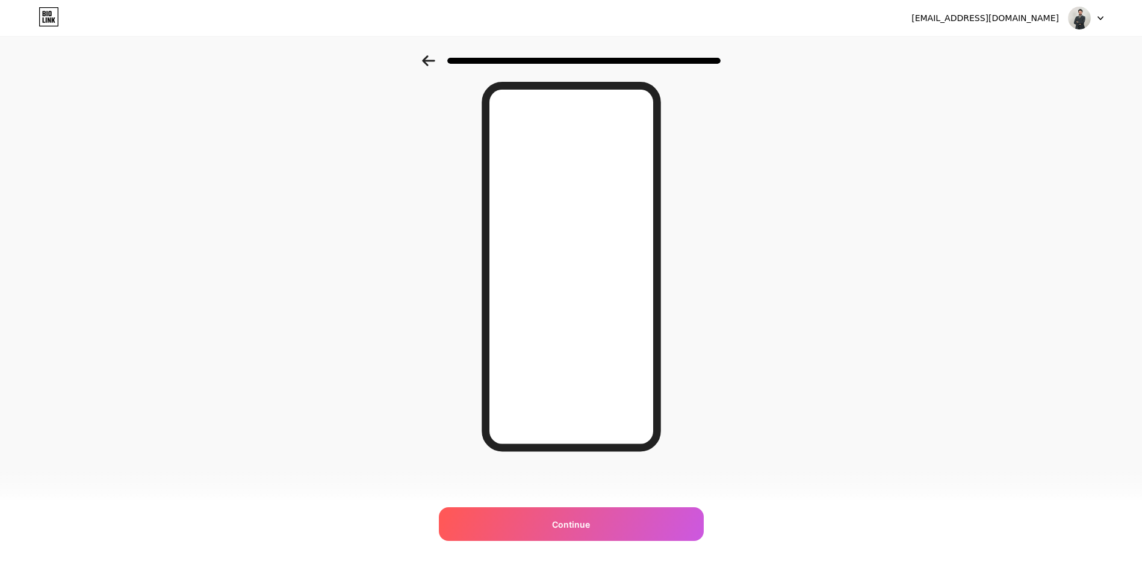
click at [435, 60] on icon at bounding box center [428, 60] width 13 height 11
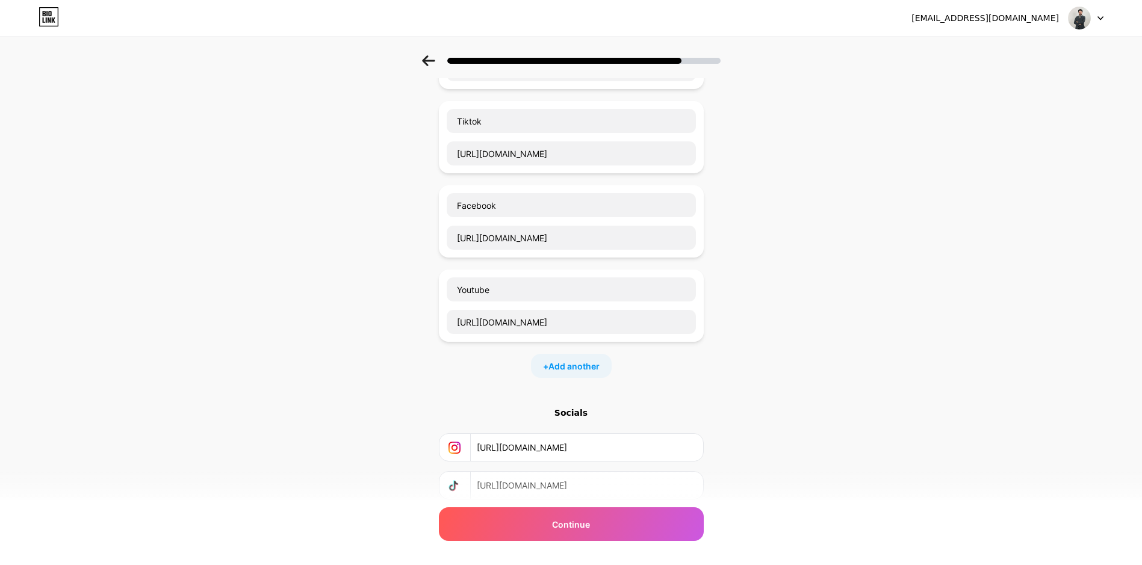
scroll to position [214, 0]
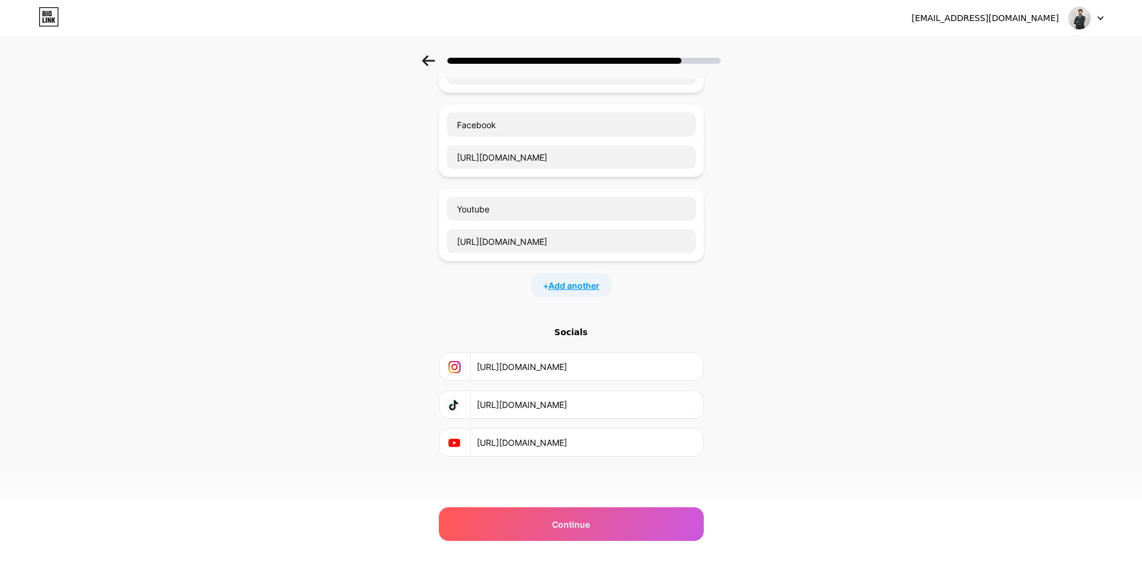
click at [565, 286] on span "Add another" at bounding box center [573, 285] width 51 height 13
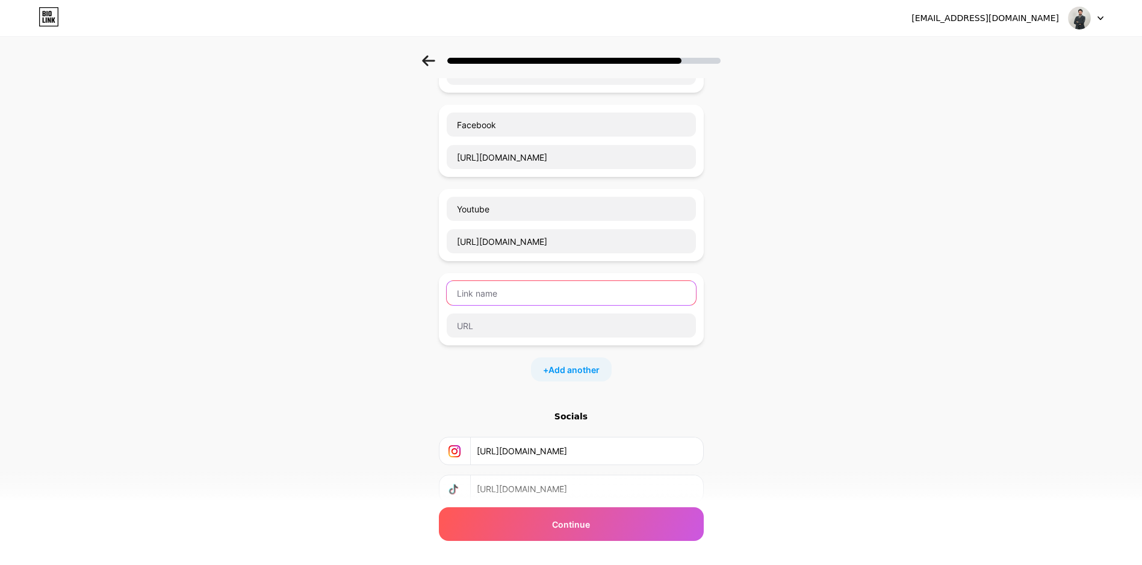
click at [520, 285] on input "text" at bounding box center [570, 293] width 249 height 24
type input "S"
type input "s"
type input "Snapchat"
click at [496, 327] on input "text" at bounding box center [570, 326] width 249 height 24
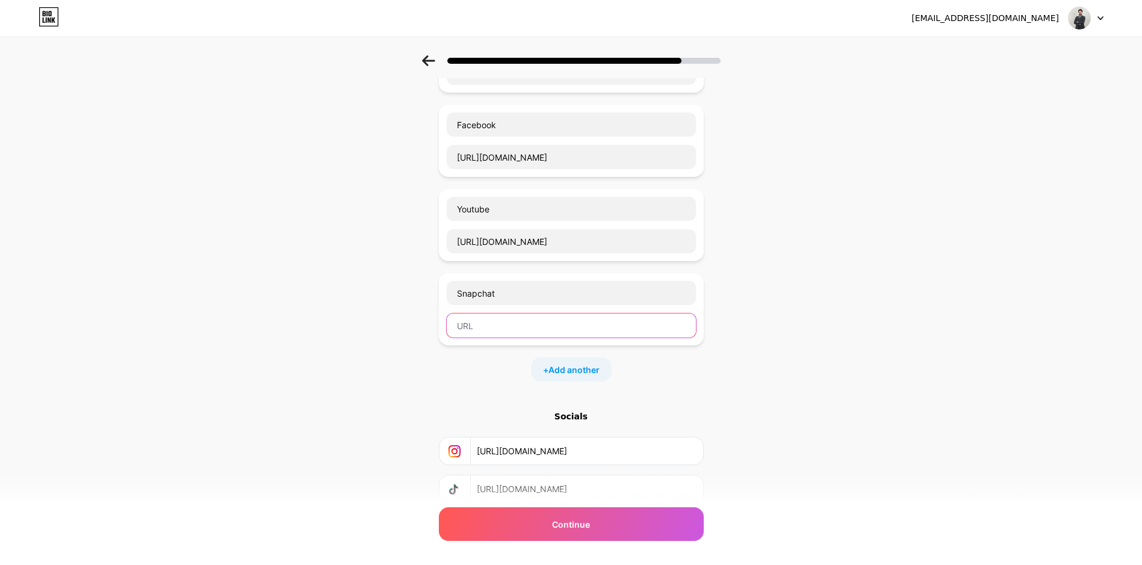
paste input "[URL][DOMAIN_NAME]"
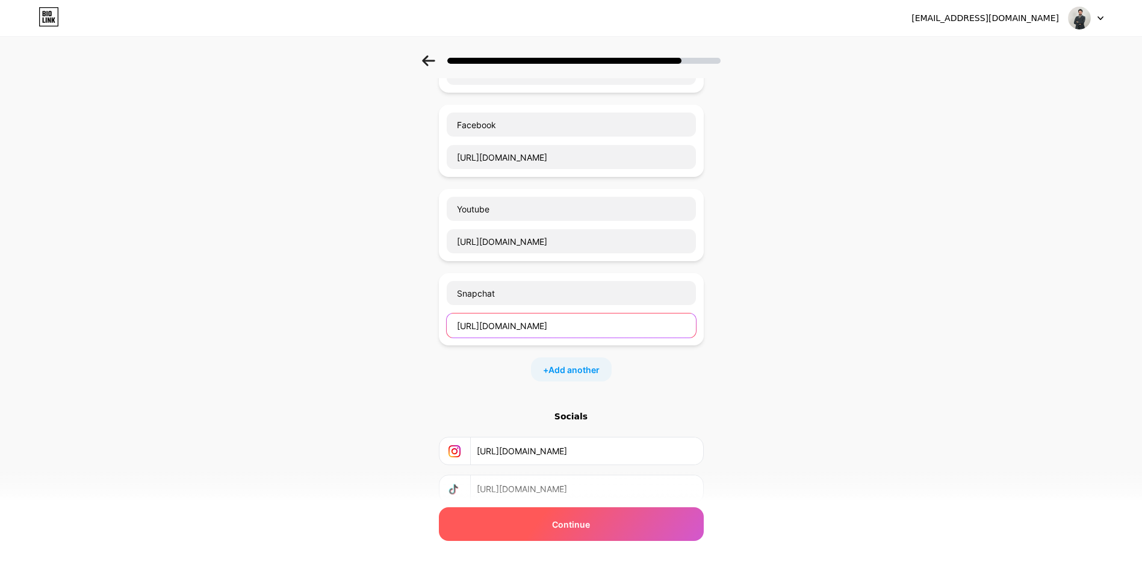
type input "[URL][DOMAIN_NAME]"
click at [540, 524] on div "Continue" at bounding box center [571, 524] width 265 height 34
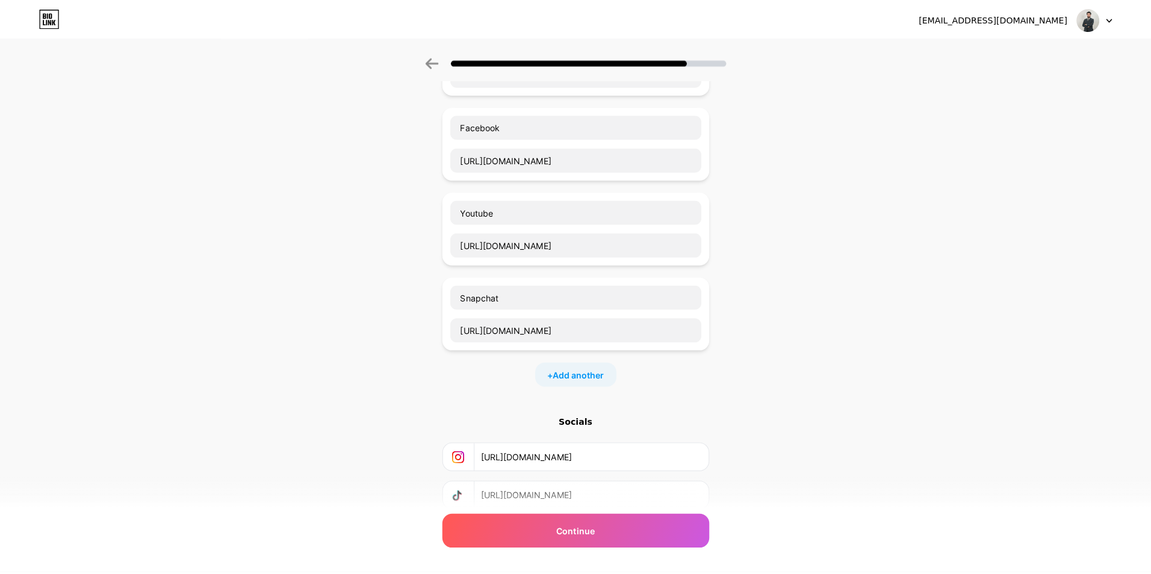
scroll to position [0, 0]
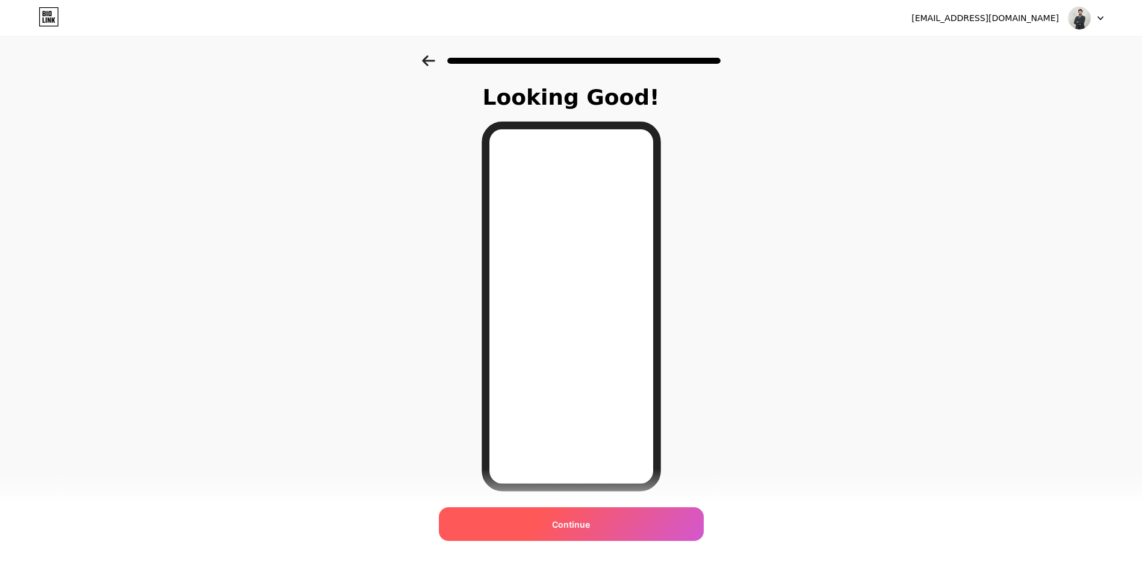
click at [581, 516] on div "Continue" at bounding box center [571, 524] width 265 height 34
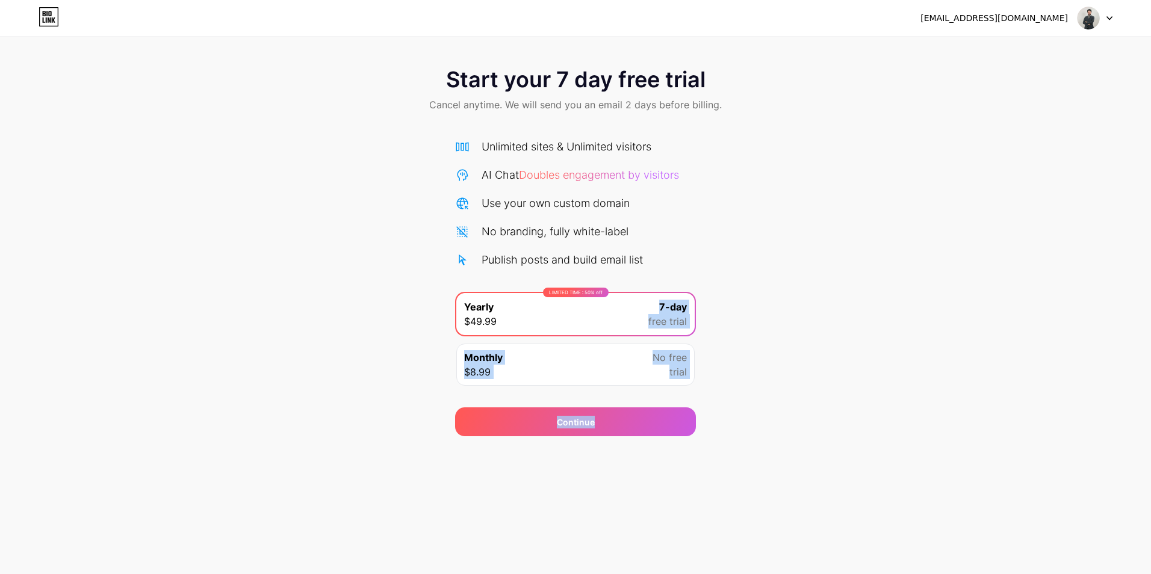
drag, startPoint x: 614, startPoint y: 435, endPoint x: 566, endPoint y: 333, distance: 113.1
click at [566, 333] on div "Start your 7 day free trial Cancel anytime. We will send you an email 2 days be…" at bounding box center [575, 245] width 1151 height 381
drag, startPoint x: 566, startPoint y: 333, endPoint x: 383, endPoint y: 385, distance: 189.7
click at [383, 385] on div "Start your 7 day free trial Cancel anytime. We will send you an email 2 days be…" at bounding box center [575, 245] width 1151 height 381
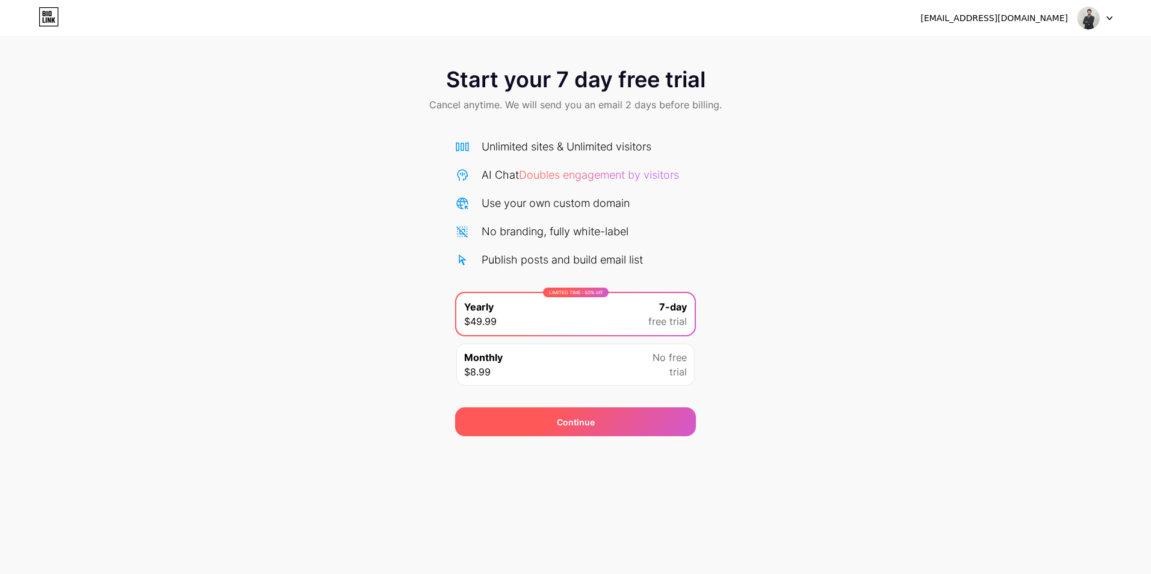
click at [562, 424] on div "Continue" at bounding box center [576, 422] width 38 height 13
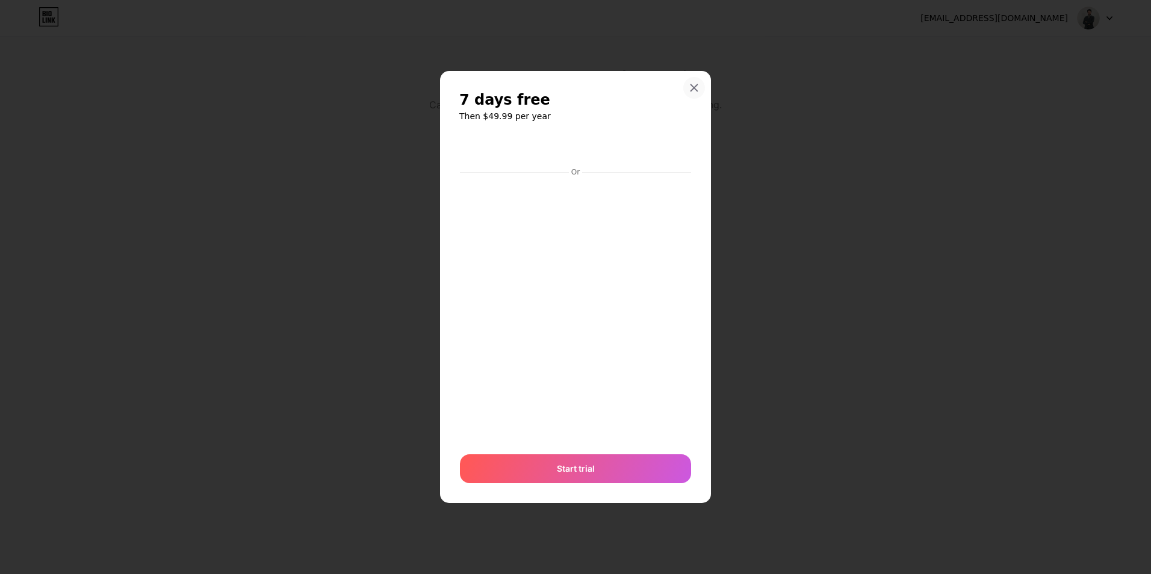
click at [691, 83] on icon at bounding box center [694, 88] width 10 height 10
